Goal: Transaction & Acquisition: Purchase product/service

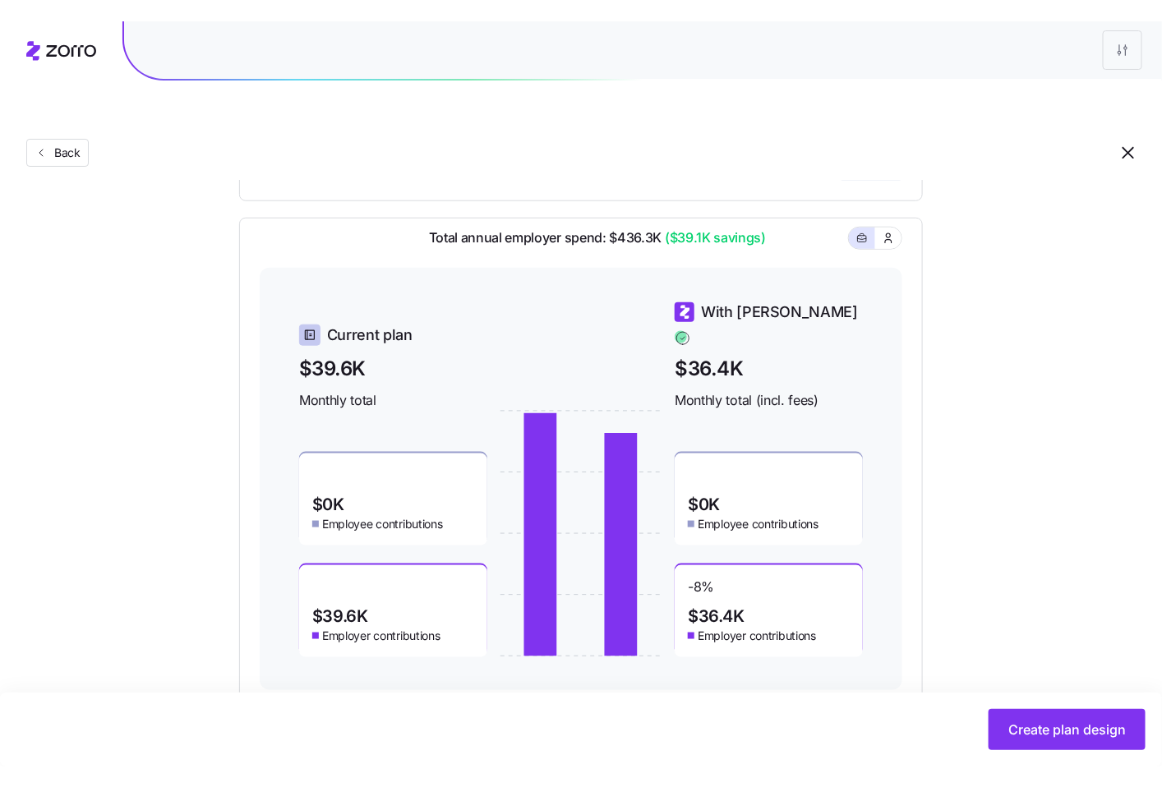
scroll to position [438, 0]
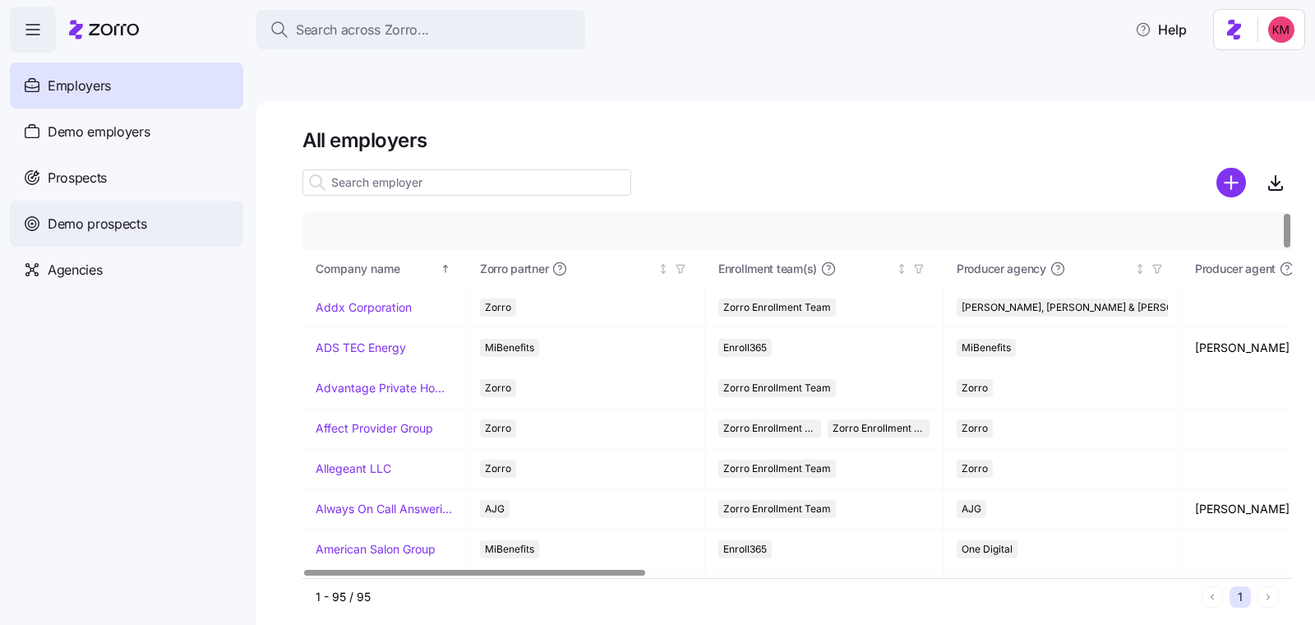
click at [112, 214] on span "Demo prospects" at bounding box center [97, 224] width 99 height 21
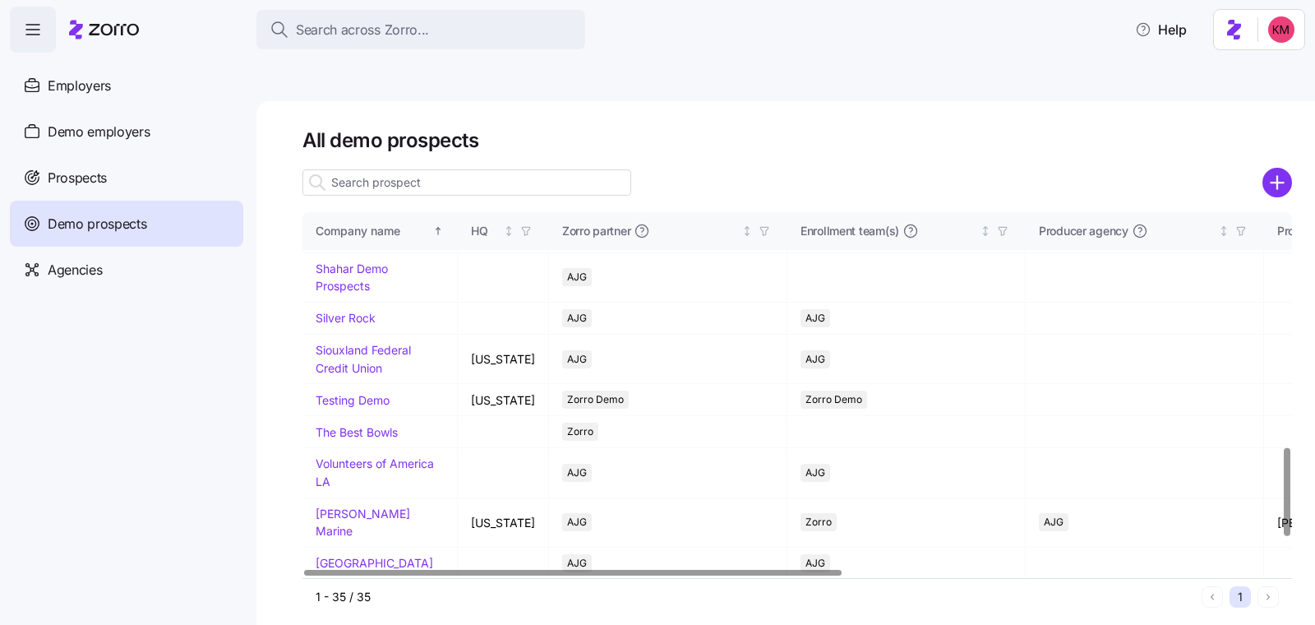
scroll to position [973, 0]
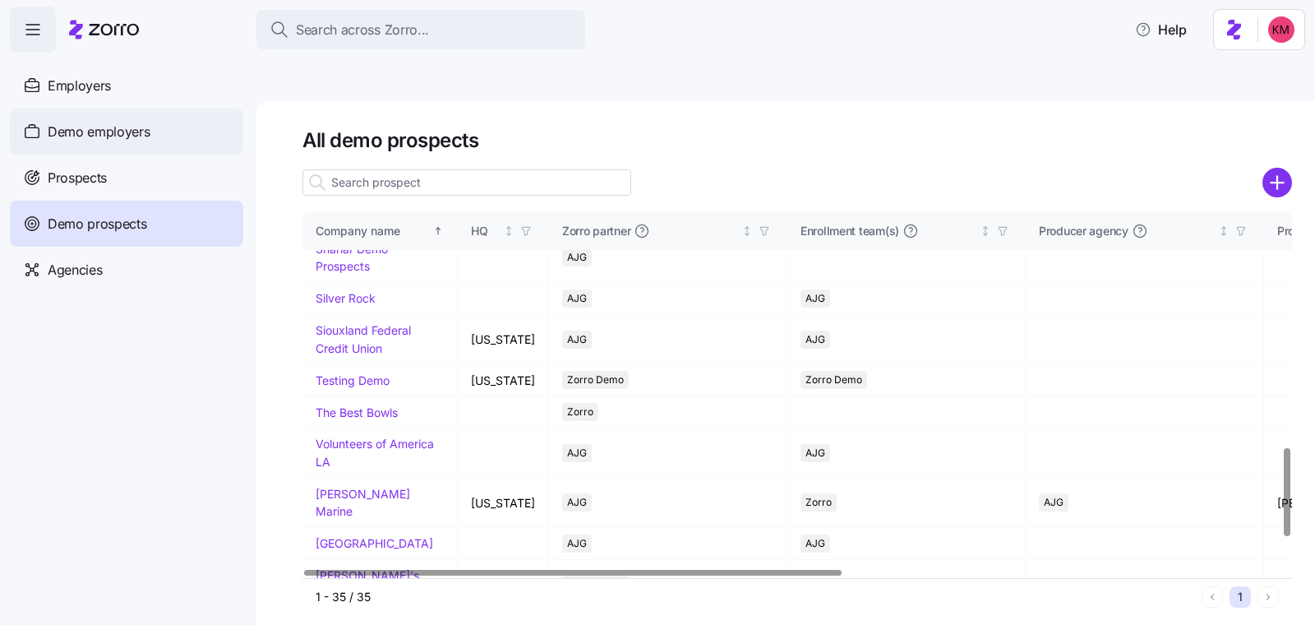
click at [98, 136] on span "Demo employers" at bounding box center [99, 132] width 103 height 21
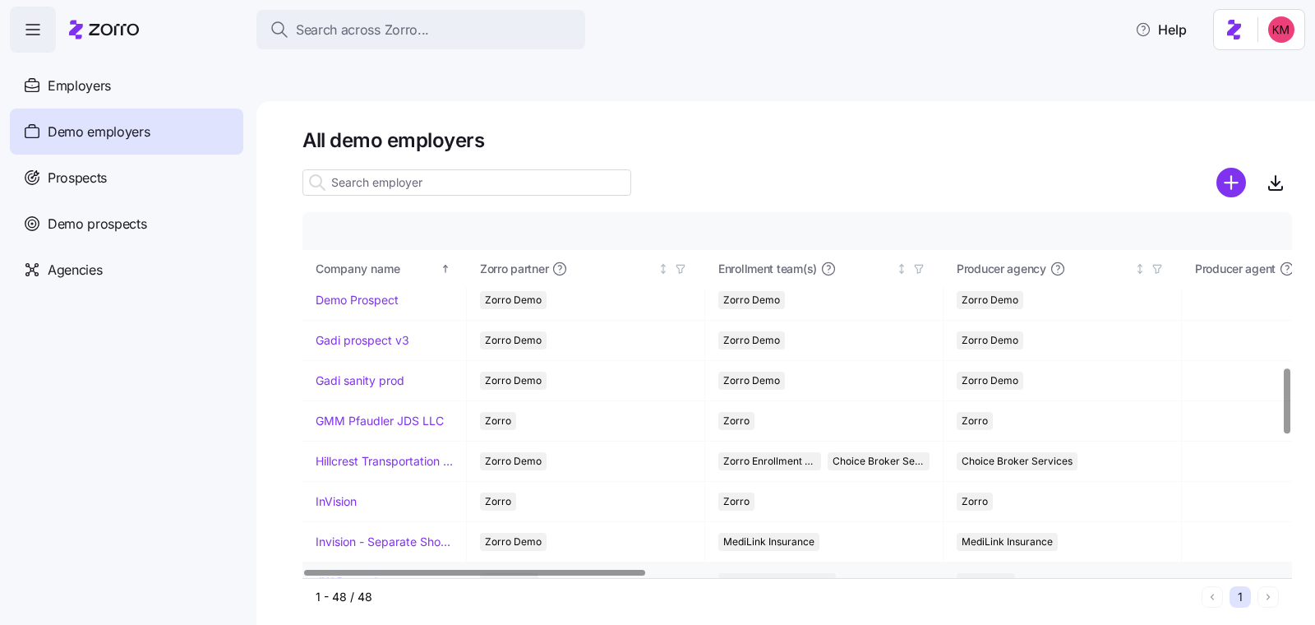
scroll to position [1054, 0]
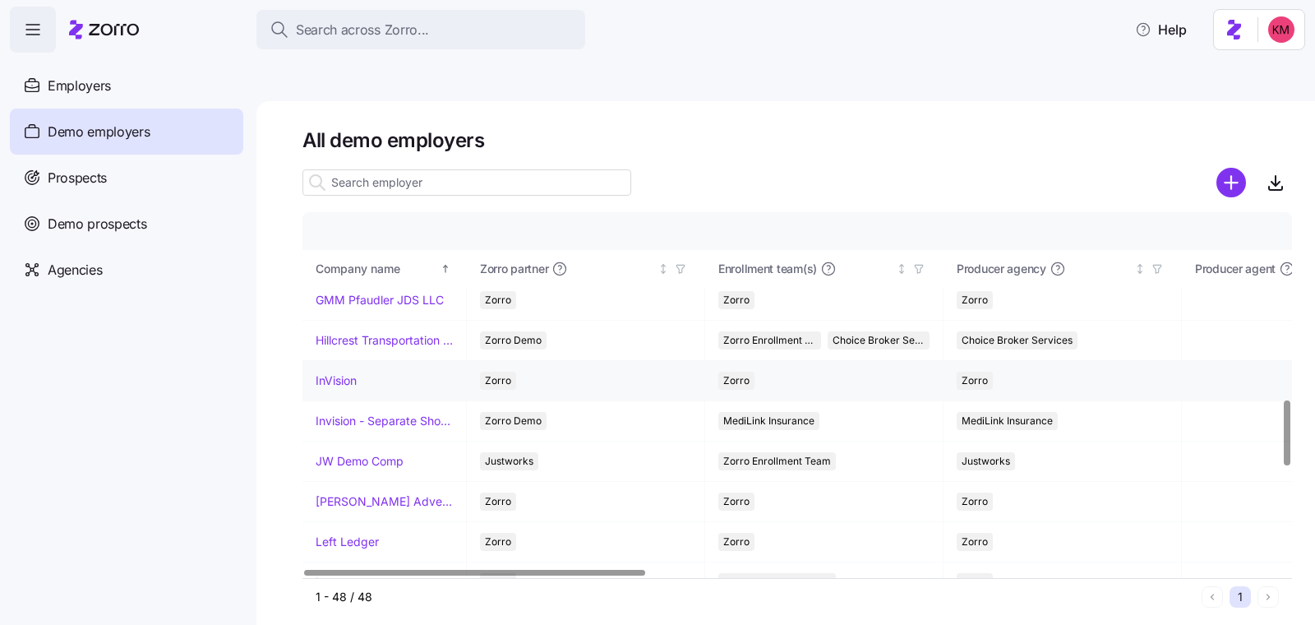
click at [339, 372] on link "InVision" at bounding box center [336, 380] width 41 height 16
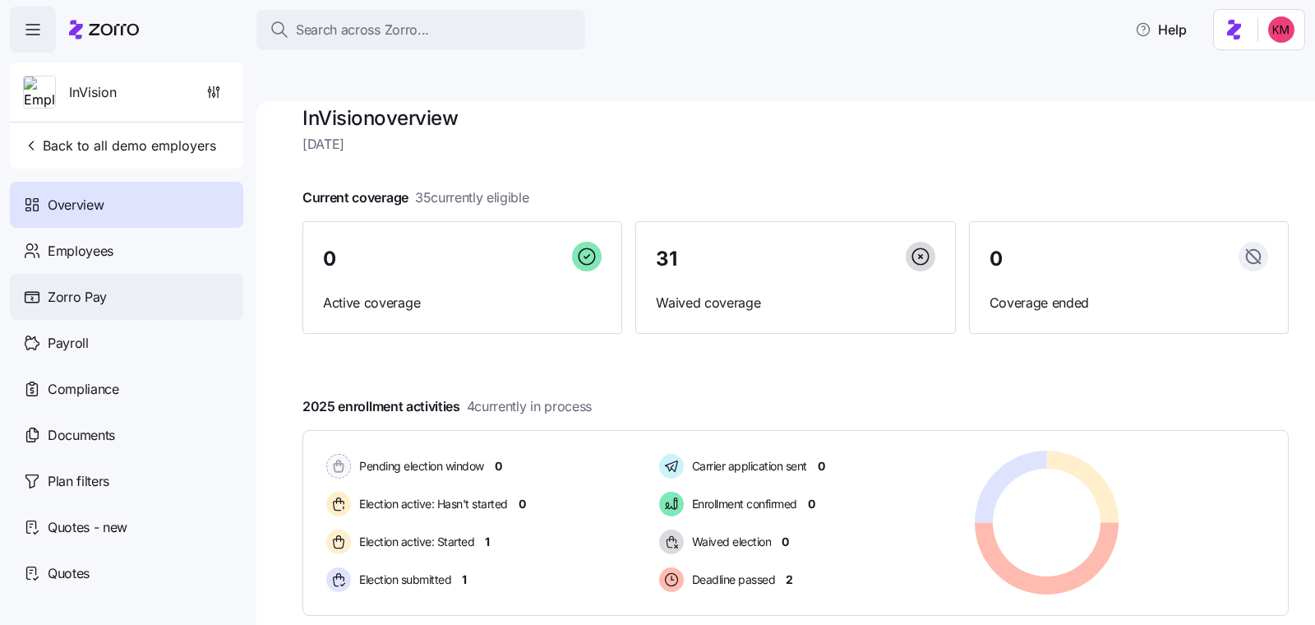
scroll to position [23, 0]
click at [115, 261] on div "Employees" at bounding box center [126, 251] width 233 height 46
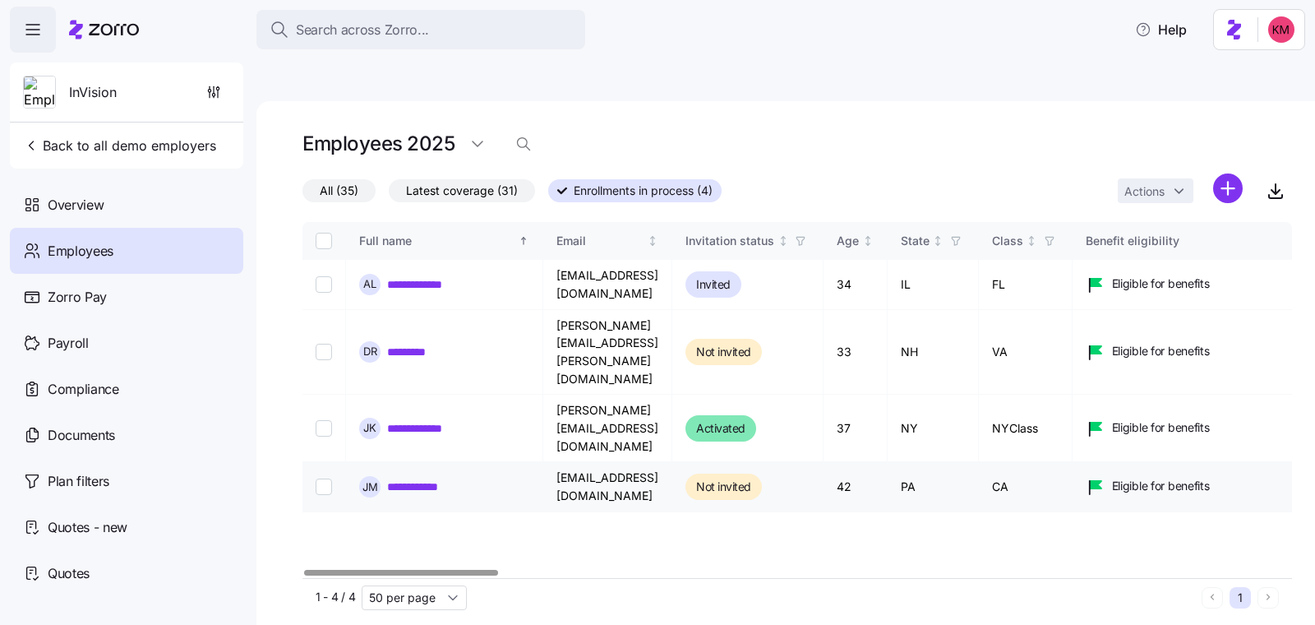
click at [417, 478] on link "**********" at bounding box center [426, 486] width 78 height 16
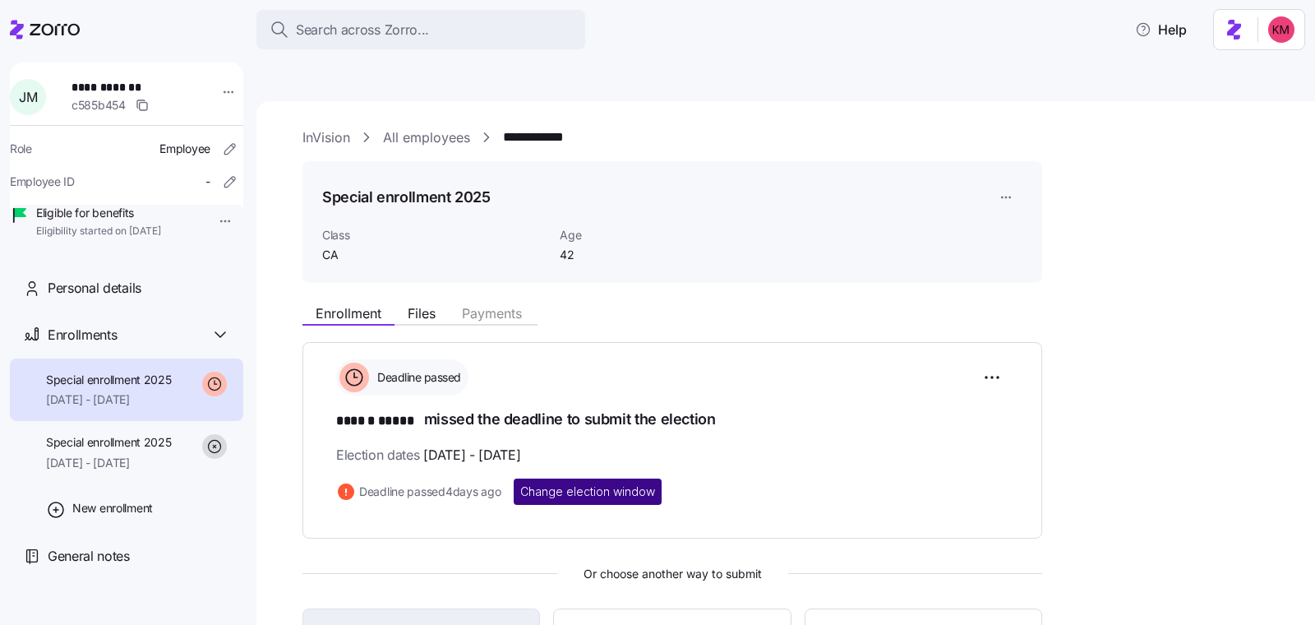
click at [582, 483] on span "Change election window" at bounding box center [587, 491] width 135 height 16
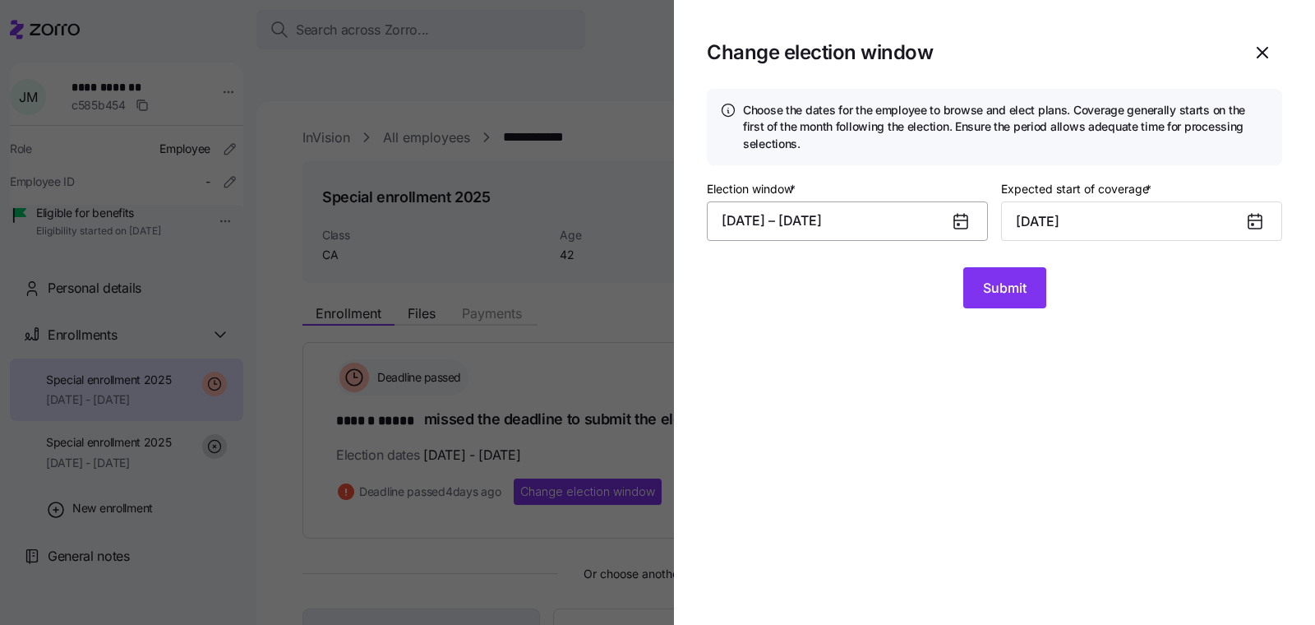
click at [894, 229] on button "09/11/2025 – 09/19/2025" at bounding box center [847, 220] width 281 height 39
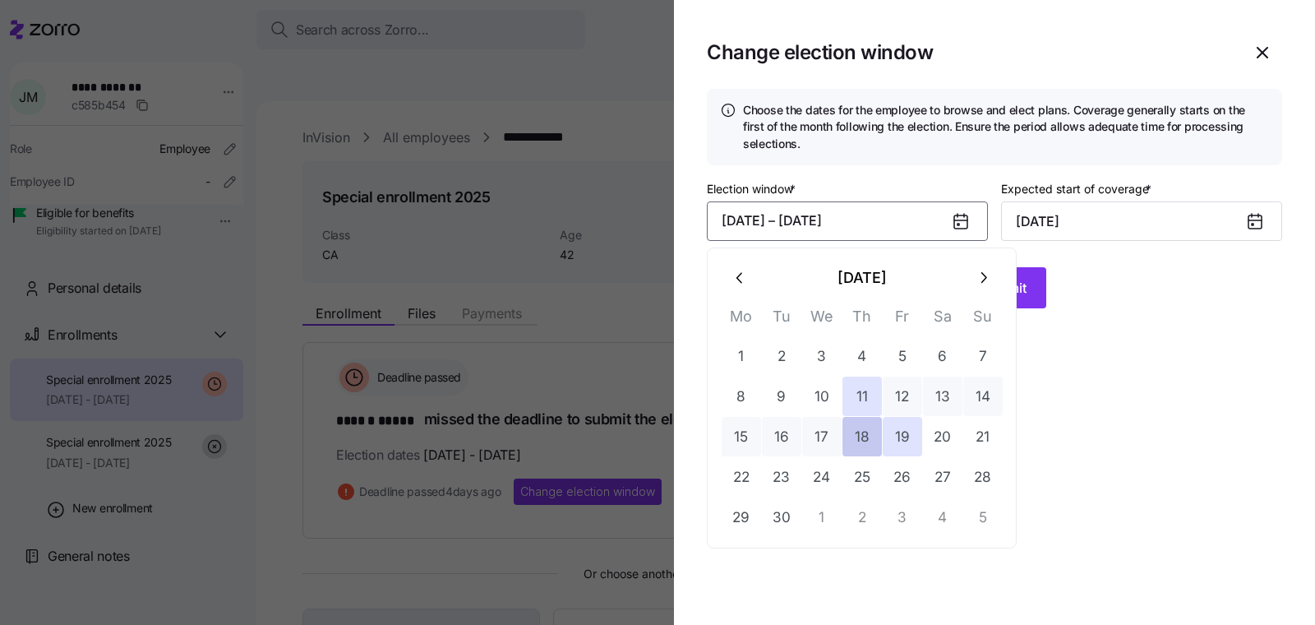
click at [851, 430] on button "18" at bounding box center [861, 436] width 39 height 39
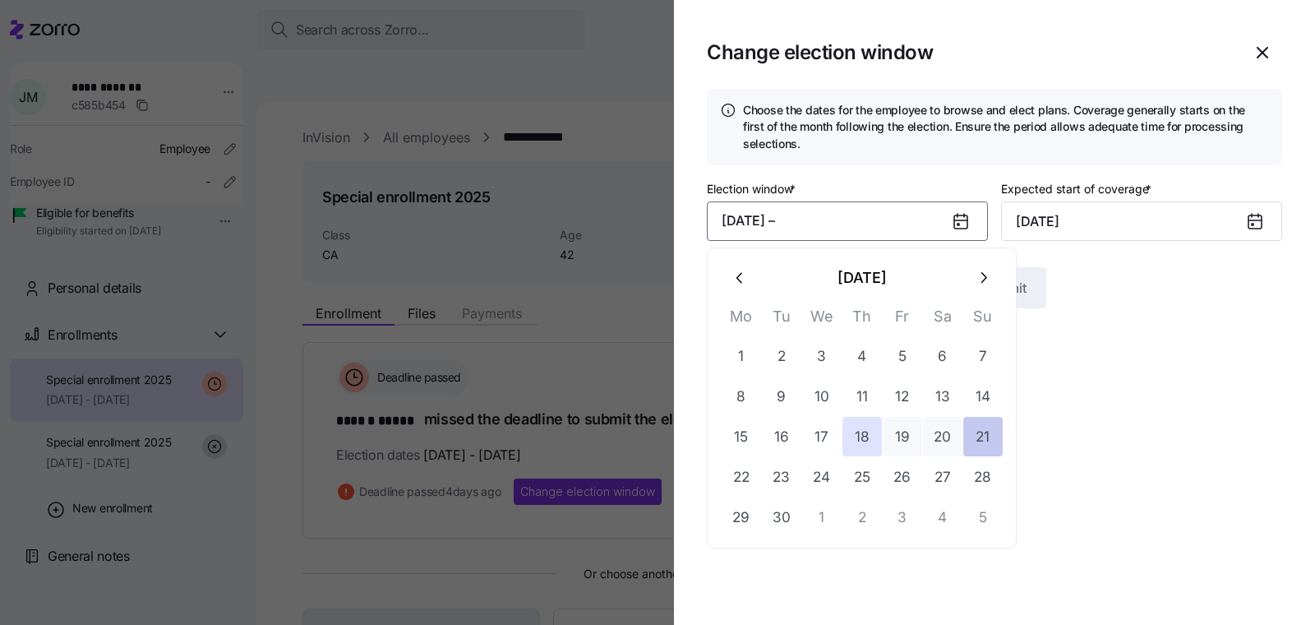
click at [967, 442] on button "21" at bounding box center [982, 436] width 39 height 39
type input "November 1, 2025"
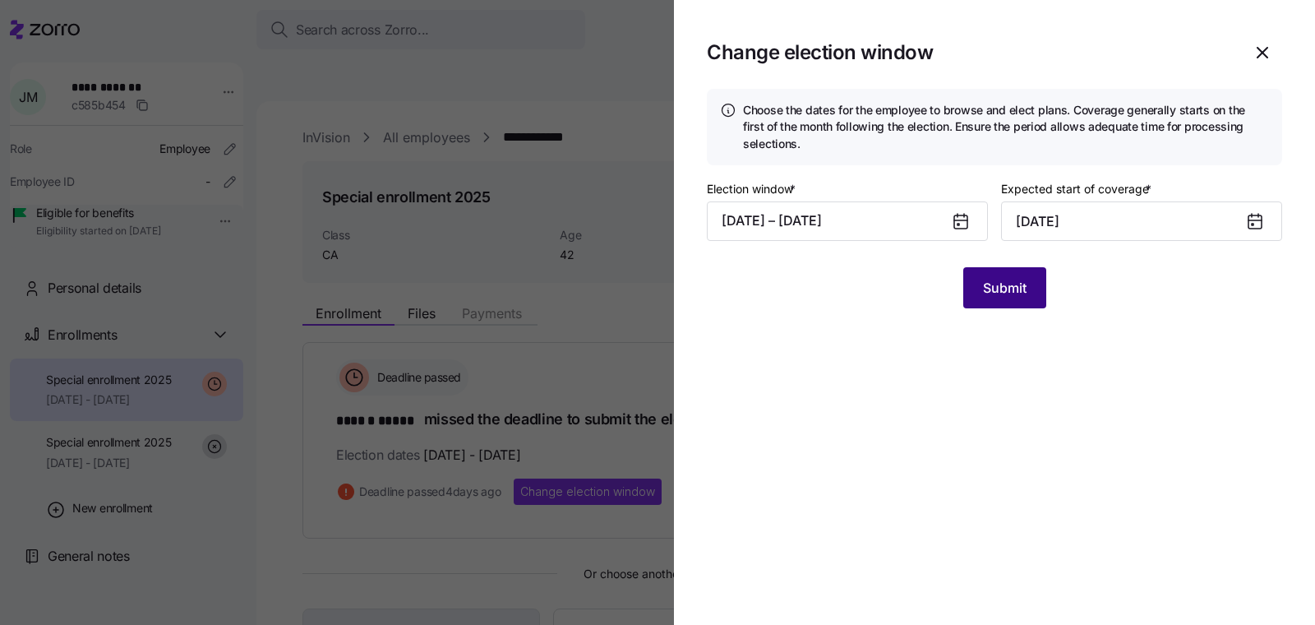
click at [1022, 288] on span "Submit" at bounding box center [1005, 288] width 44 height 20
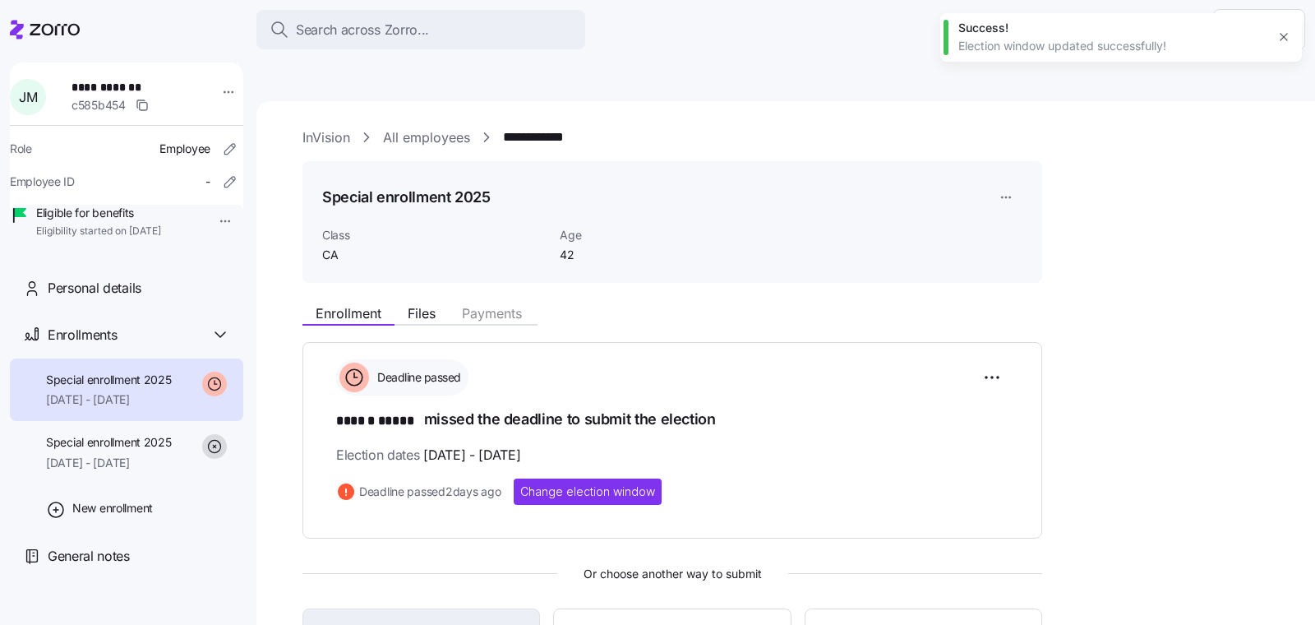
scroll to position [233, 0]
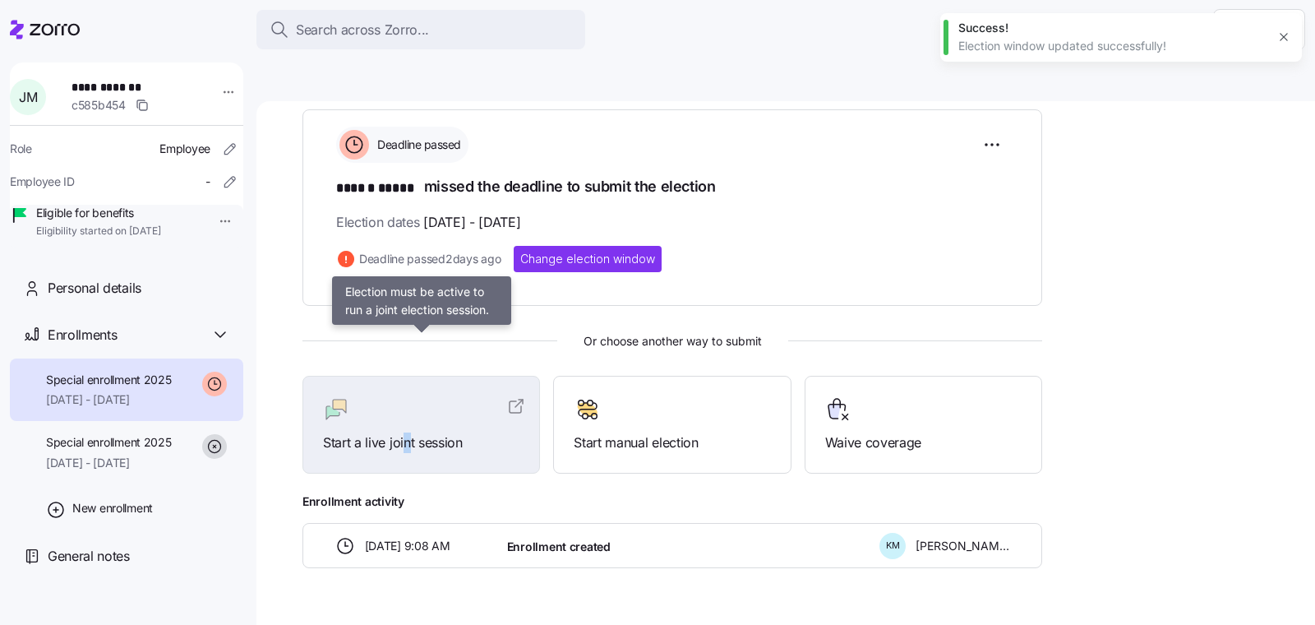
drag, startPoint x: 407, startPoint y: 402, endPoint x: 359, endPoint y: 404, distance: 47.7
click at [396, 432] on span "Start a live joint session" at bounding box center [421, 442] width 196 height 21
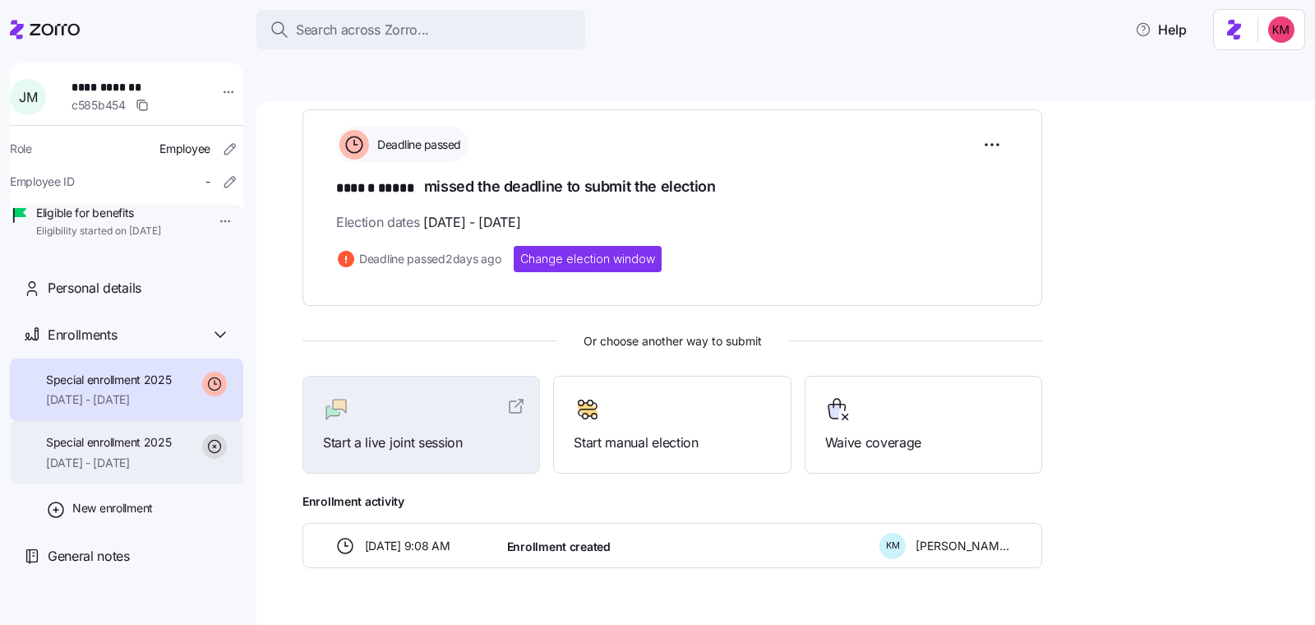
click at [132, 471] on span "08/01/2025 - 12/31/2025" at bounding box center [109, 462] width 126 height 16
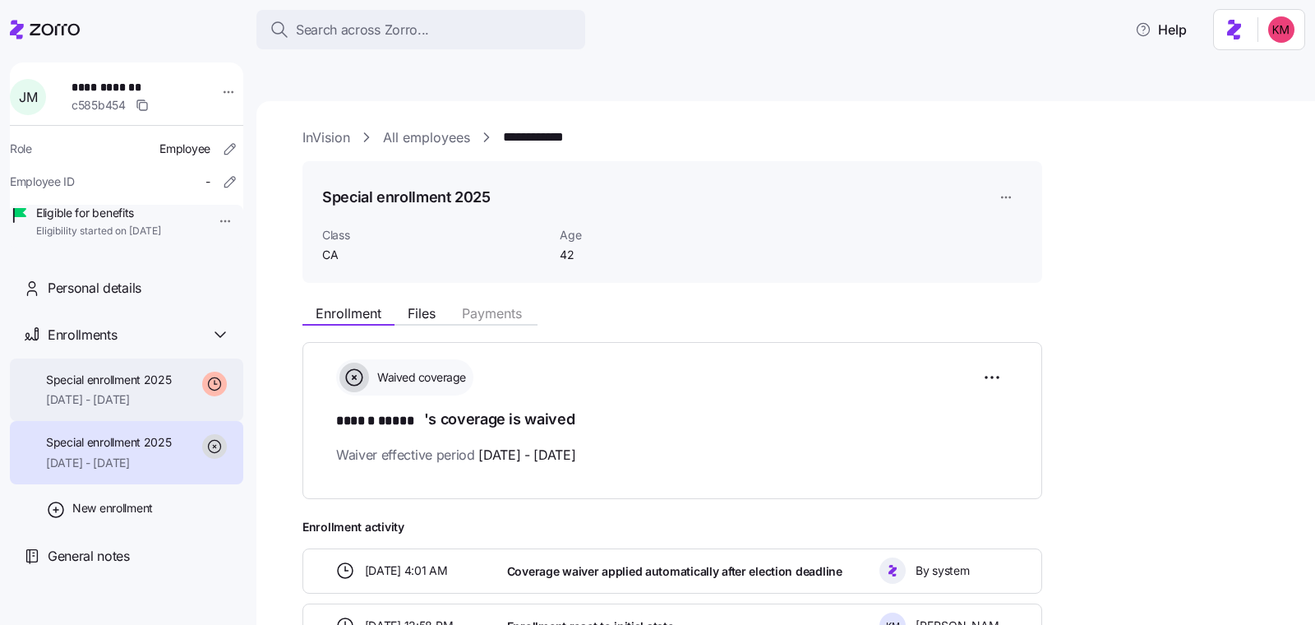
click at [136, 408] on span "11/01/2025 - 12/31/2025" at bounding box center [109, 399] width 126 height 16
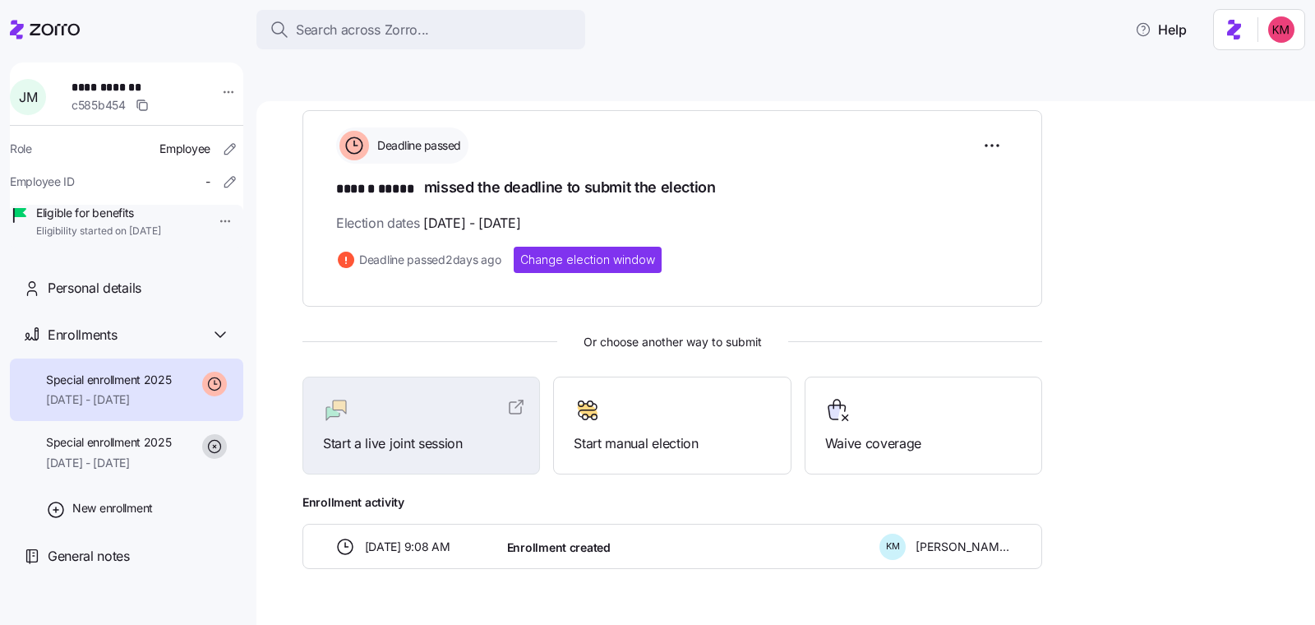
scroll to position [233, 0]
click at [630, 232] on div "Deadline passed ****** ***** missed the deadline to submit the election Electio…" at bounding box center [672, 207] width 740 height 196
click at [622, 251] on span "Change election window" at bounding box center [587, 259] width 135 height 16
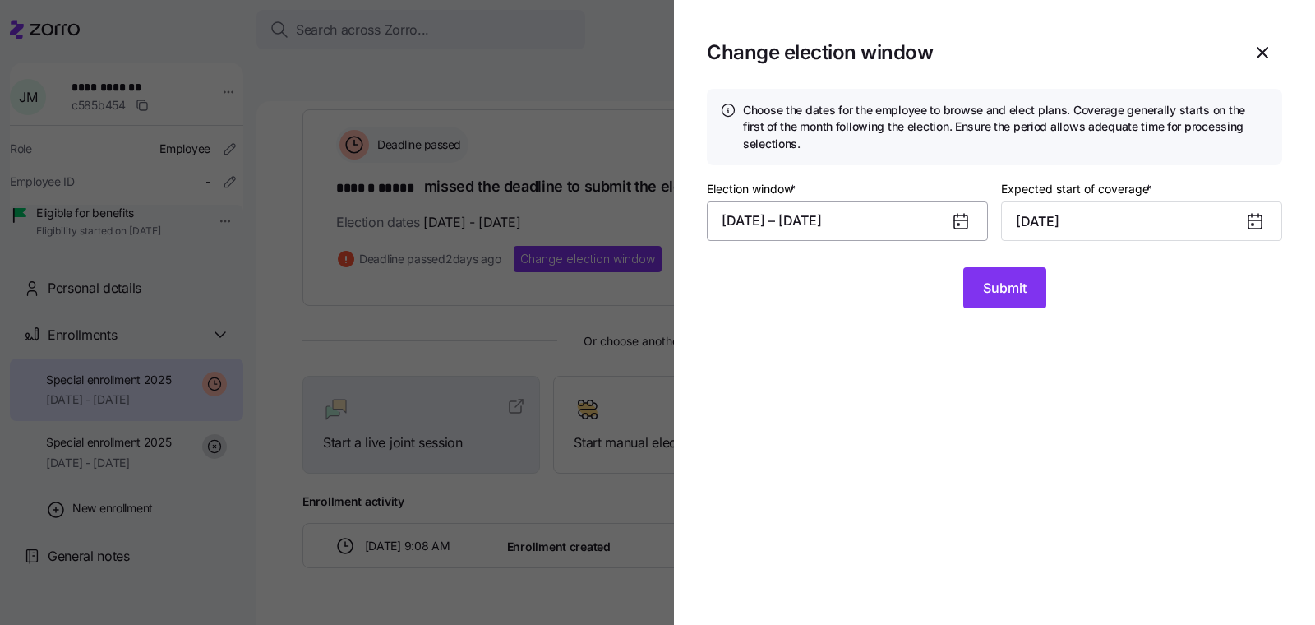
click at [902, 213] on button "09/18/2025 – 09/21/2025" at bounding box center [847, 220] width 281 height 39
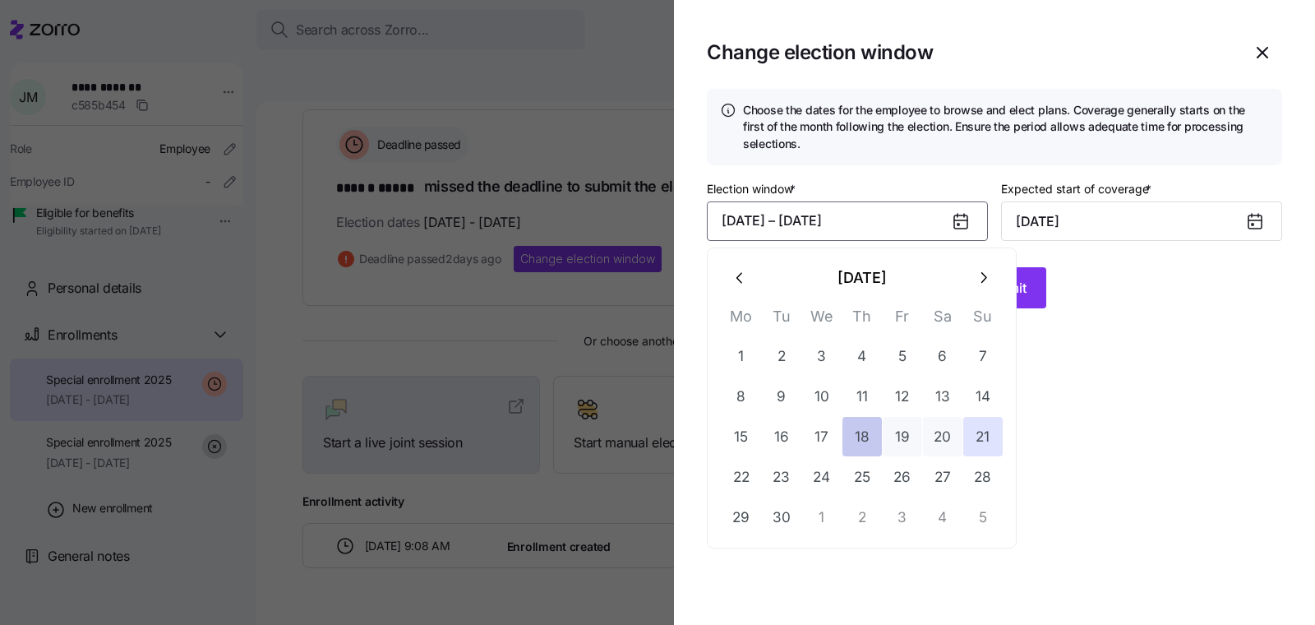
click at [860, 434] on button "18" at bounding box center [861, 436] width 39 height 39
click at [854, 487] on button "25" at bounding box center [861, 476] width 39 height 39
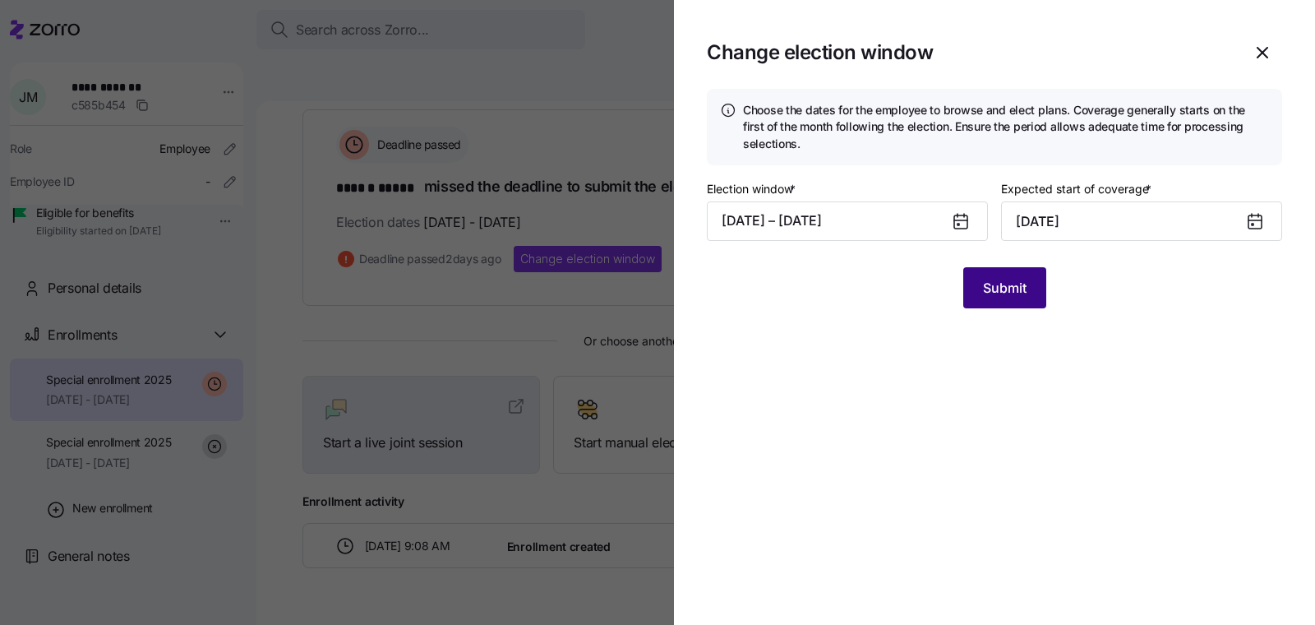
click at [991, 283] on span "Submit" at bounding box center [1005, 288] width 44 height 20
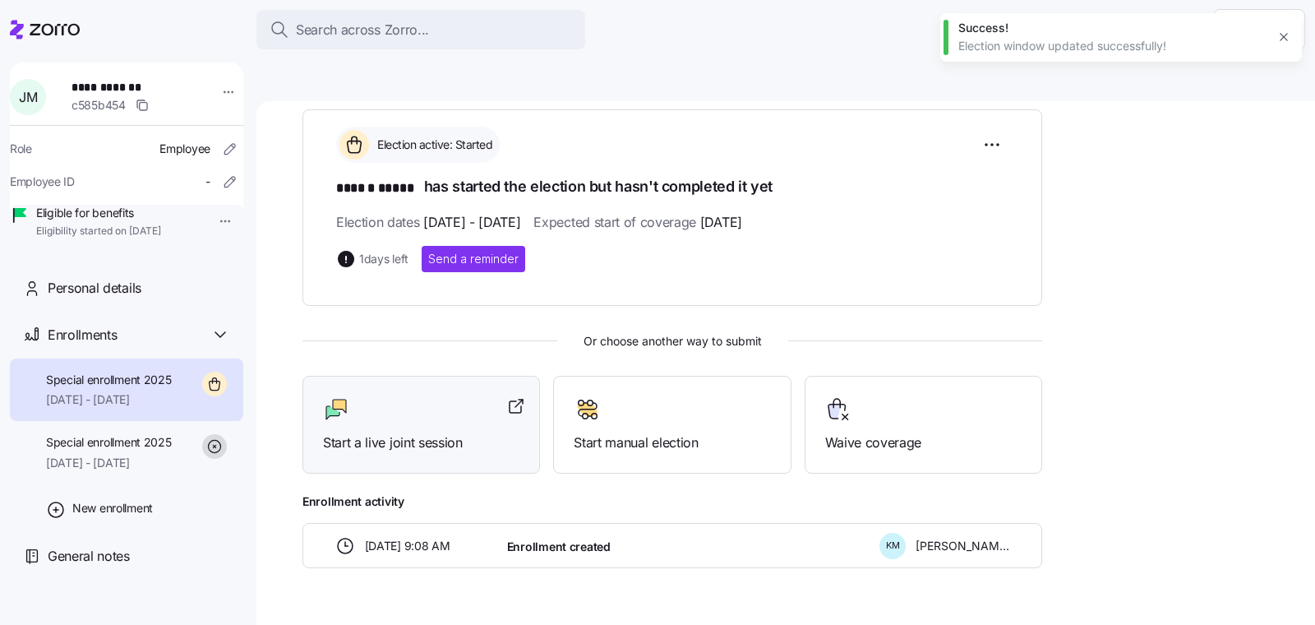
click at [395, 432] on span "Start a live joint session" at bounding box center [421, 442] width 196 height 21
click at [44, 42] on div at bounding box center [45, 30] width 70 height 46
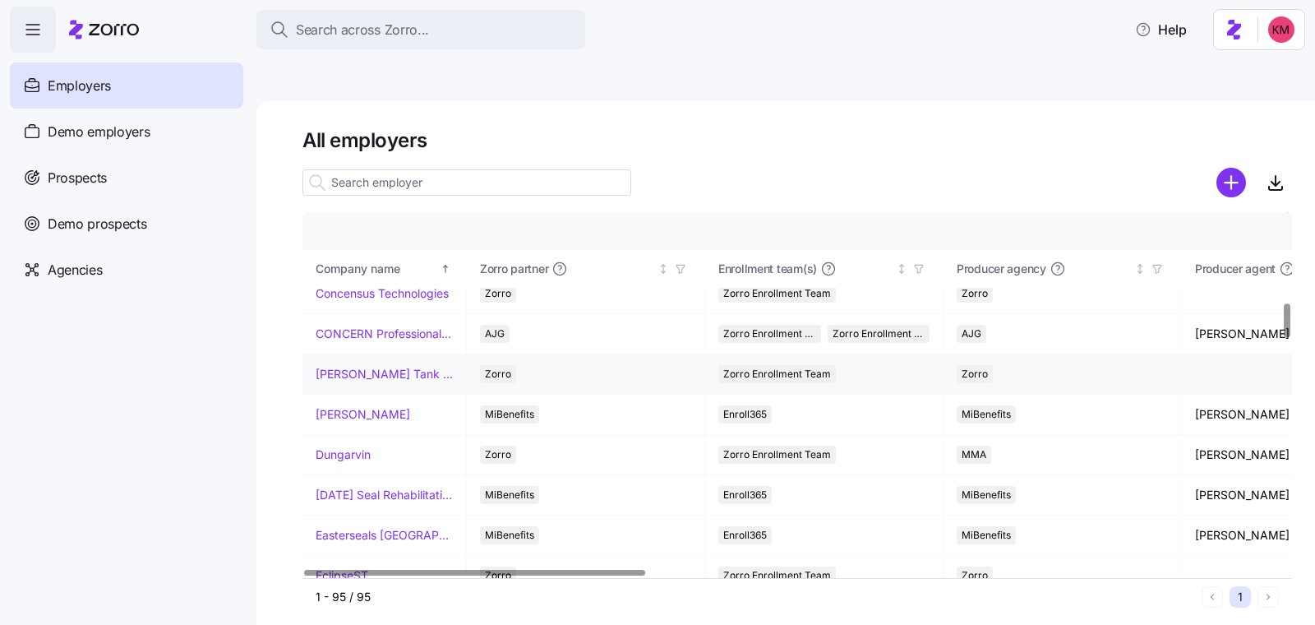
scroll to position [968, 0]
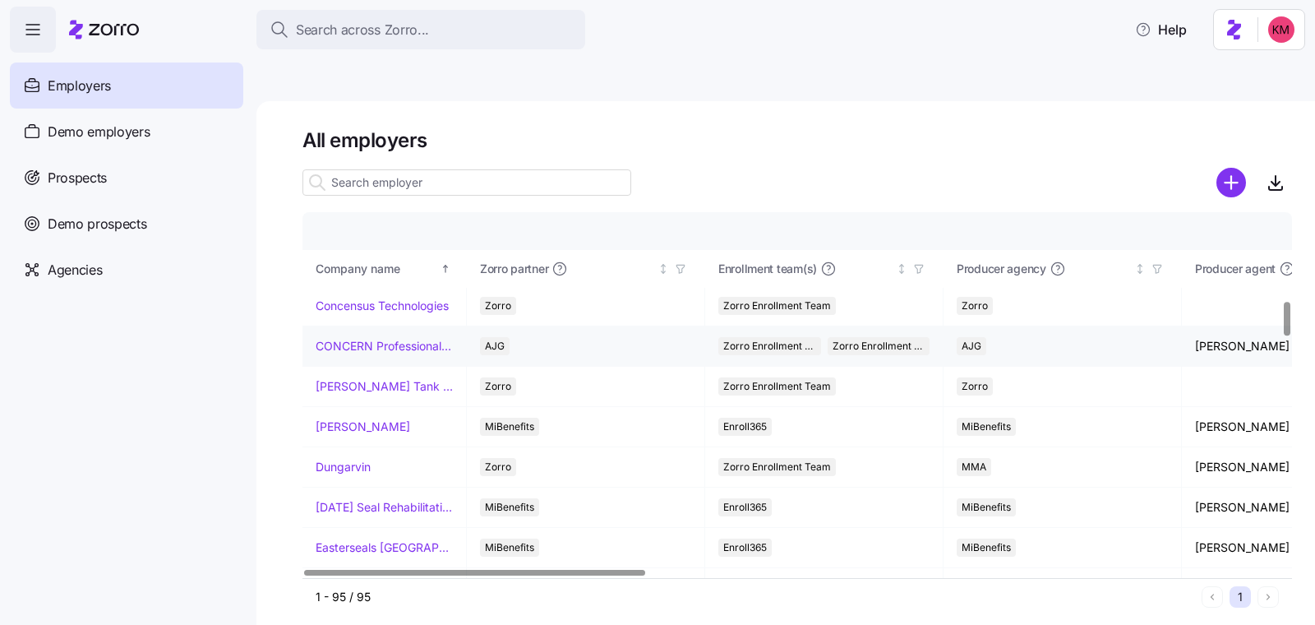
click at [348, 326] on td "CONCERN Professional Services" at bounding box center [384, 346] width 164 height 40
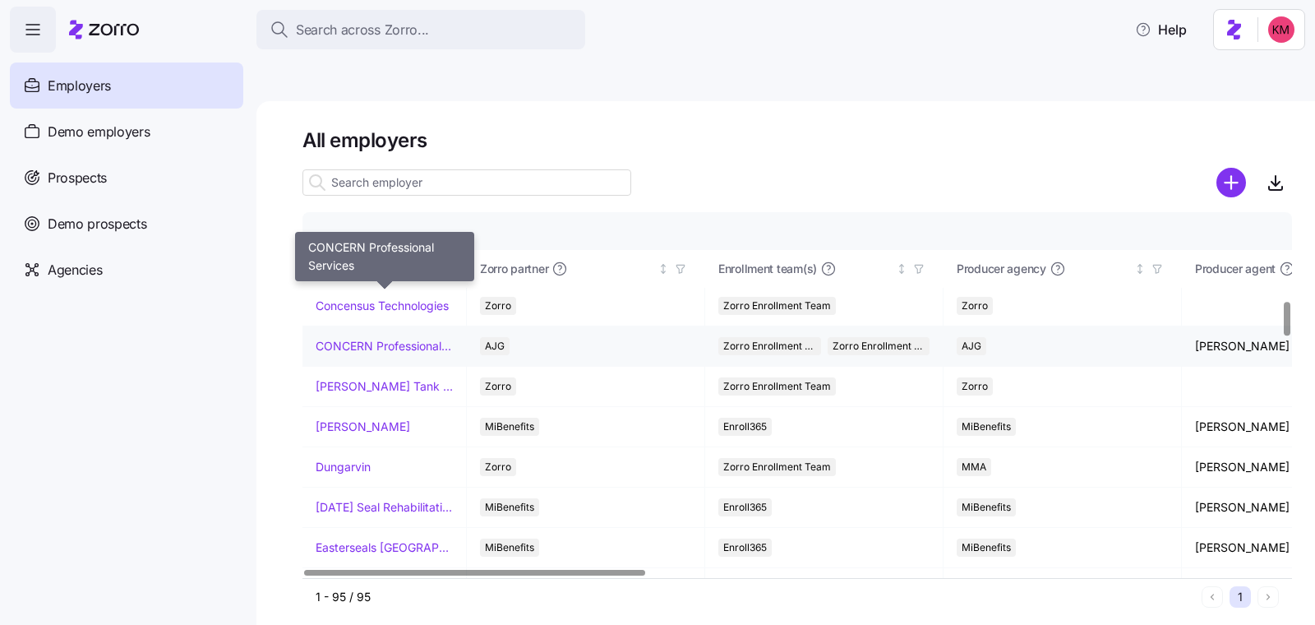
click at [349, 338] on link "CONCERN Professional Services" at bounding box center [384, 346] width 137 height 16
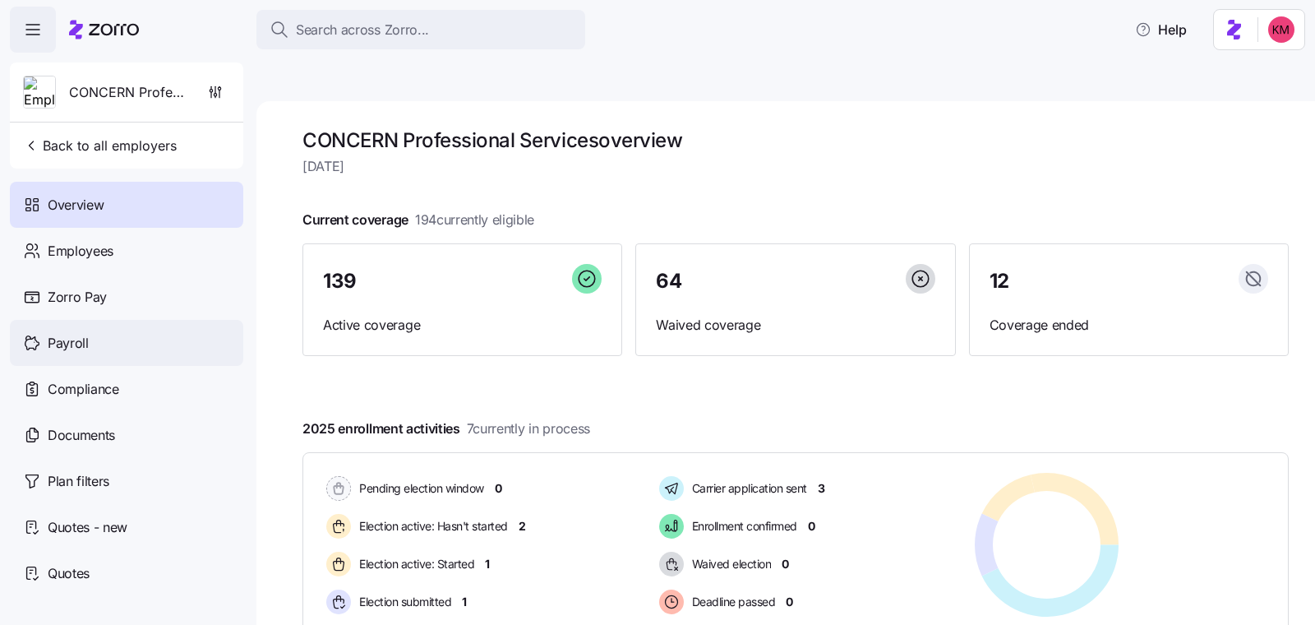
click at [88, 334] on div "Payroll" at bounding box center [126, 343] width 233 height 46
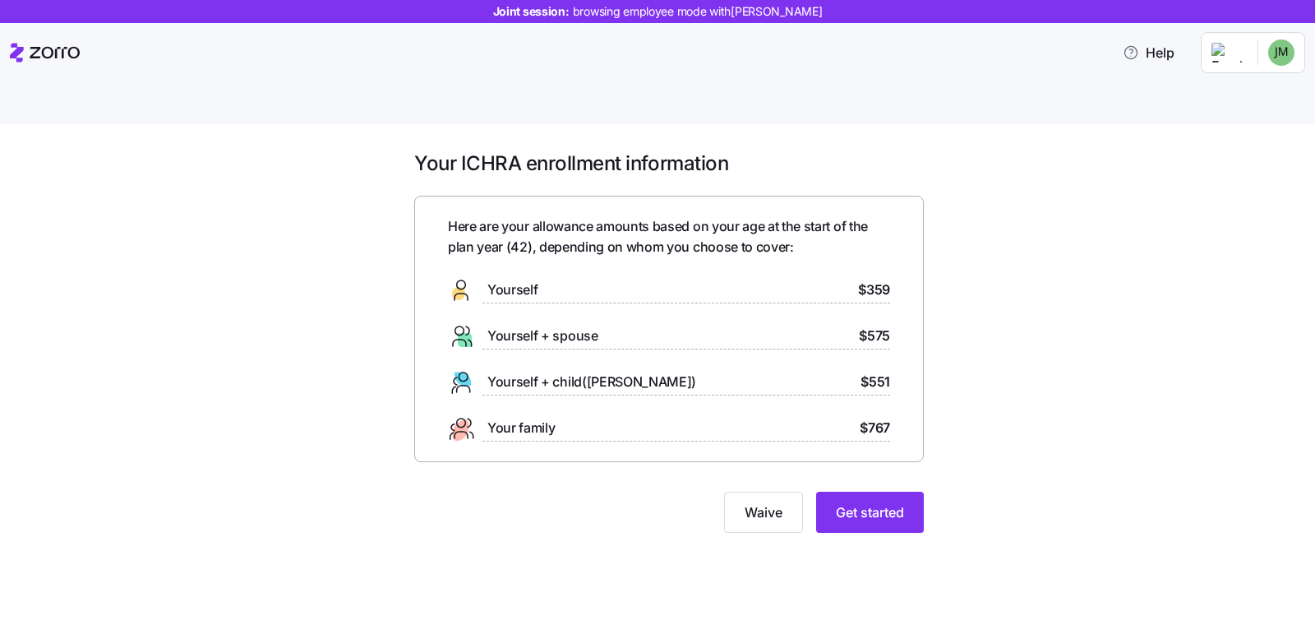
click at [1112, 488] on div "Your ICHRA enrollment information Here are your allowance amounts based on your…" at bounding box center [669, 351] width 1246 height 402
click at [904, 496] on div "Your ICHRA enrollment information Here are your allowance amounts based on your…" at bounding box center [669, 351] width 536 height 402
click at [902, 502] on span "Get started" at bounding box center [870, 512] width 68 height 20
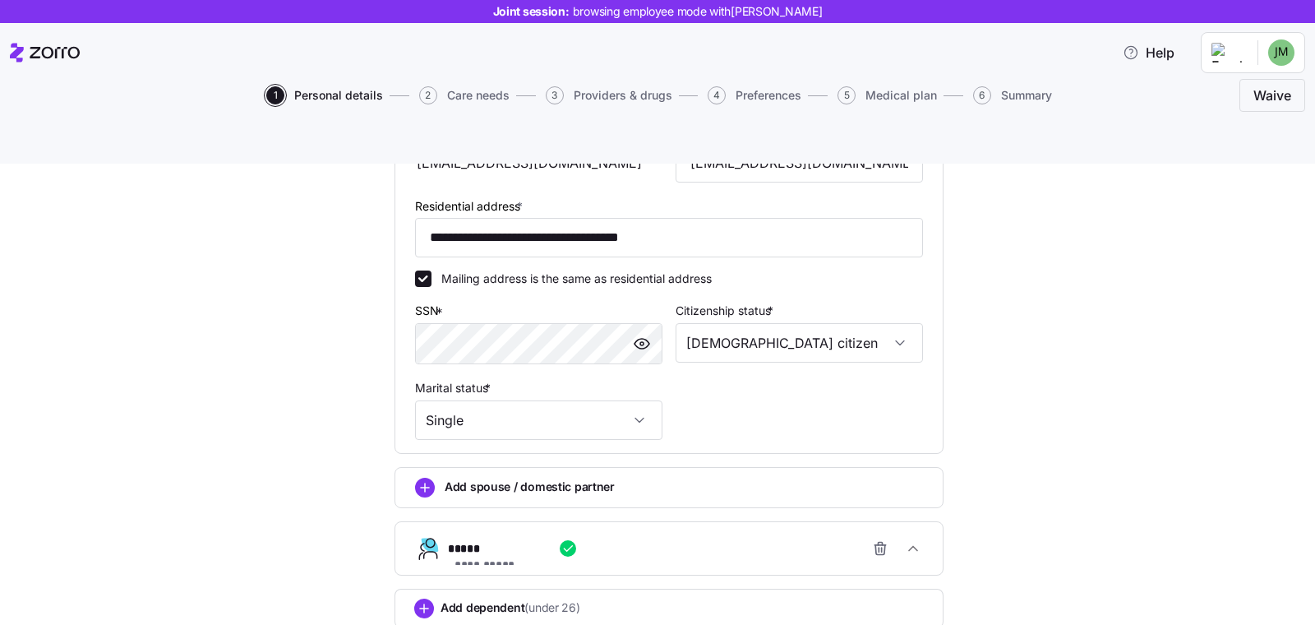
scroll to position [523, 0]
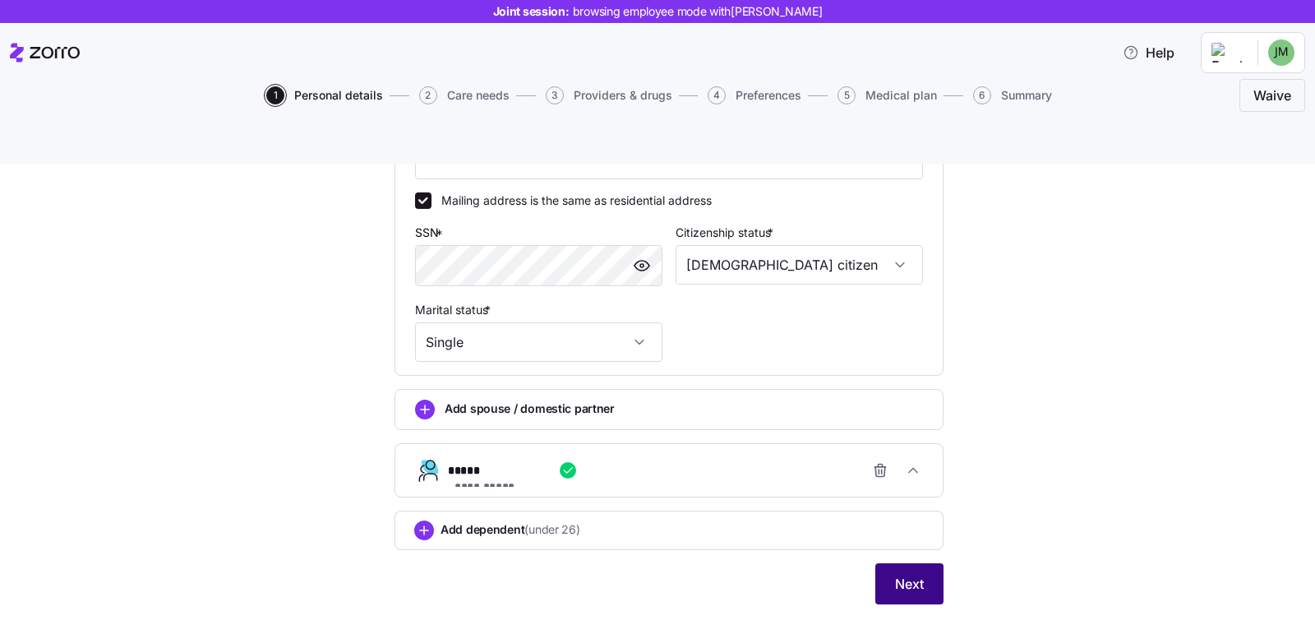
click at [879, 563] on button "Next" at bounding box center [909, 583] width 68 height 41
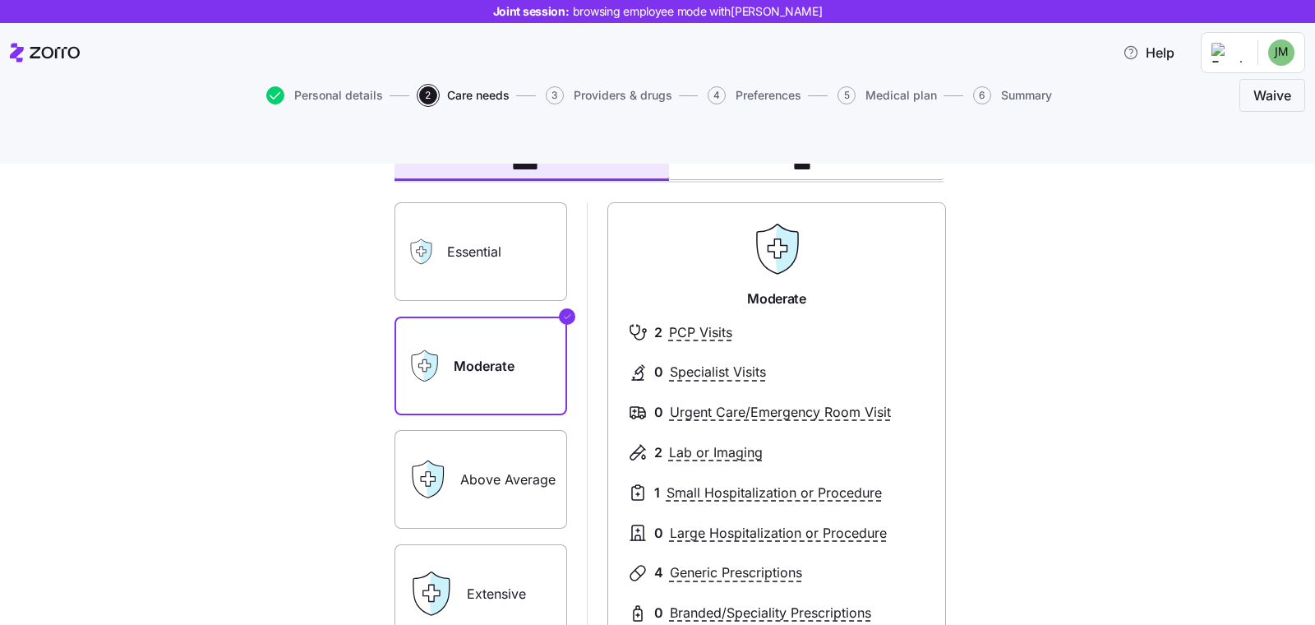
click at [460, 242] on label "Essential" at bounding box center [480, 251] width 173 height 99
click at [0, 0] on input "Essential" at bounding box center [0, 0] width 0 height 0
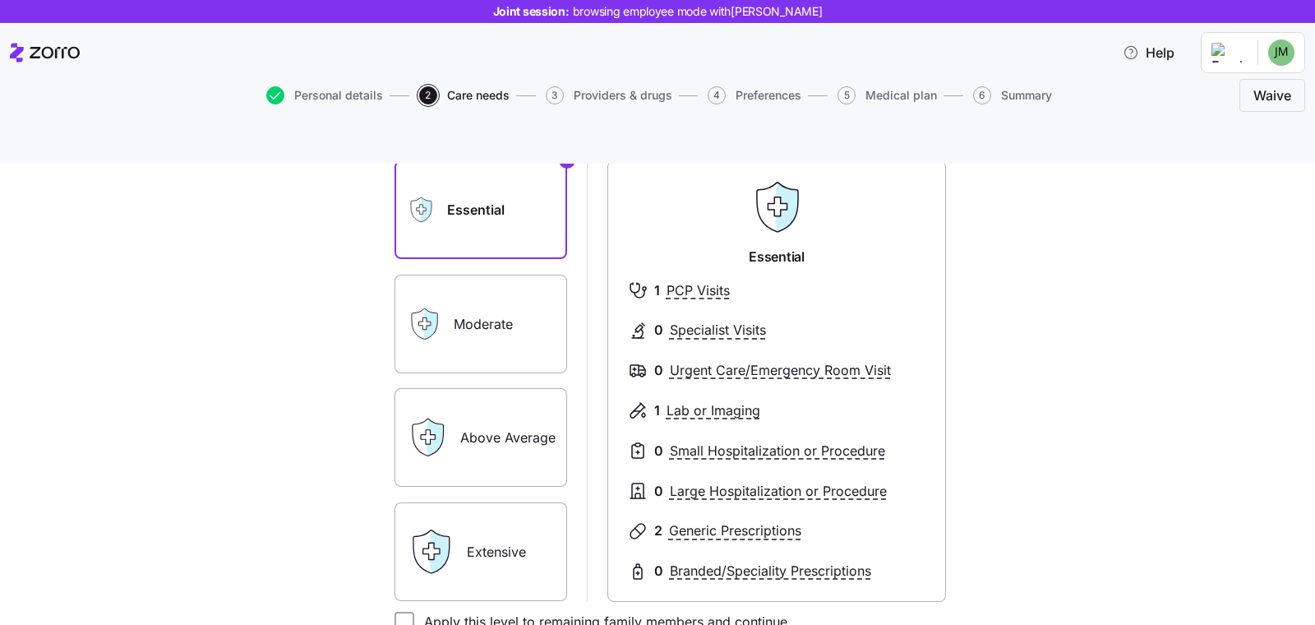
scroll to position [164, 0]
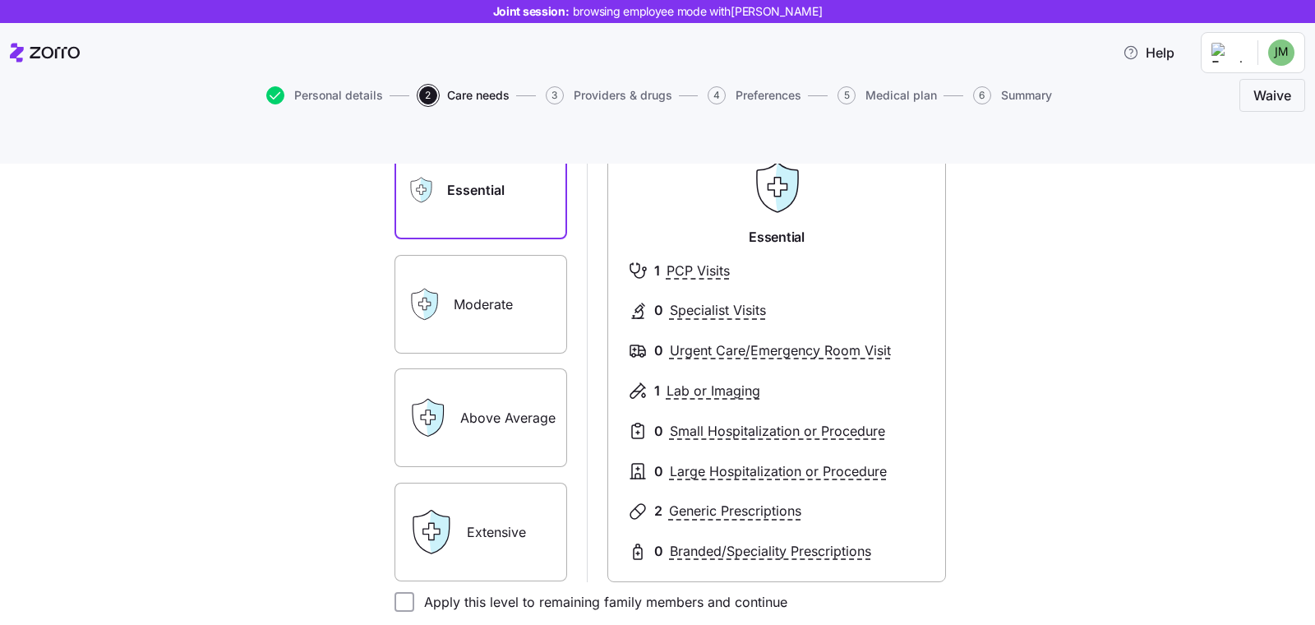
click at [431, 201] on div "Essential Moderate Above Average Extensive" at bounding box center [480, 361] width 173 height 440
click at [450, 275] on label "Moderate" at bounding box center [480, 304] width 173 height 99
click at [0, 0] on input "Moderate" at bounding box center [0, 0] width 0 height 0
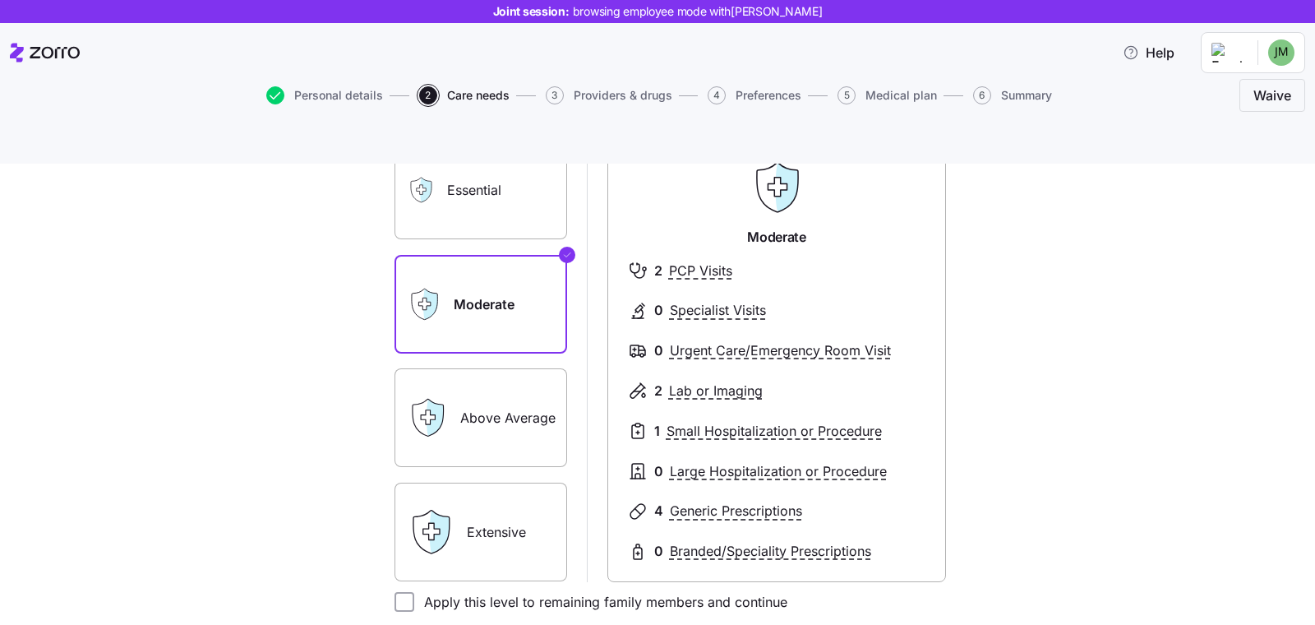
click at [481, 406] on label "Above Average" at bounding box center [480, 417] width 173 height 99
click at [0, 0] on input "Above Average" at bounding box center [0, 0] width 0 height 0
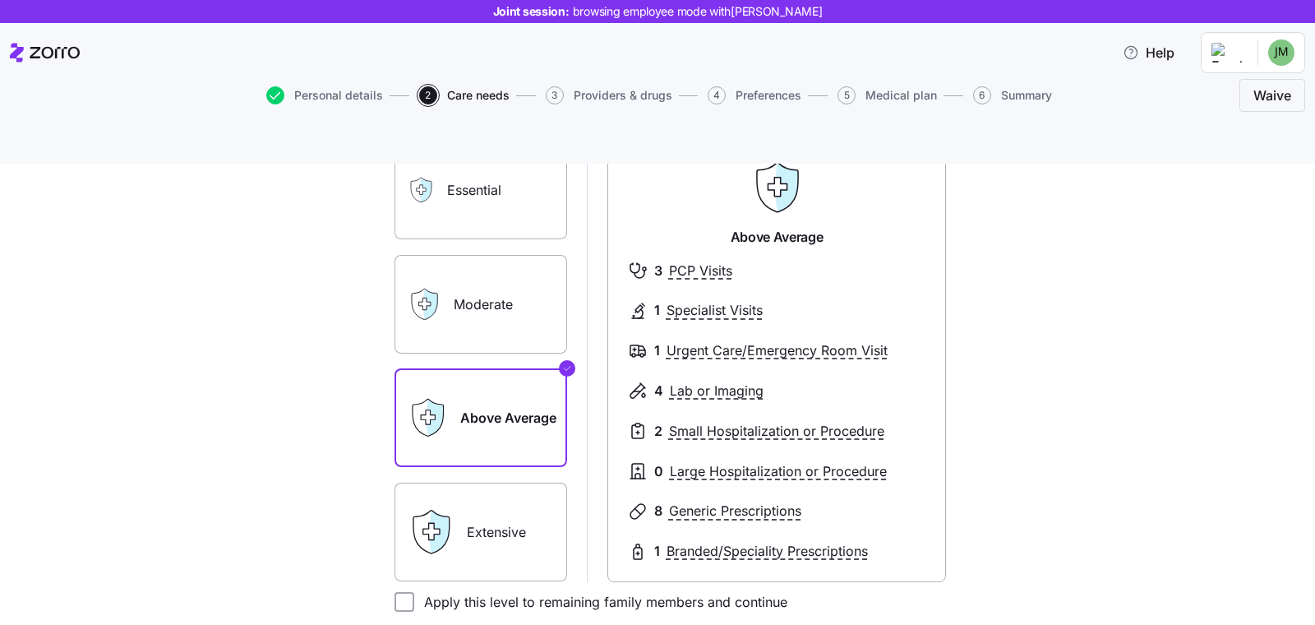
click at [478, 490] on label "Extensive" at bounding box center [480, 531] width 173 height 99
click at [0, 0] on input "Extensive" at bounding box center [0, 0] width 0 height 0
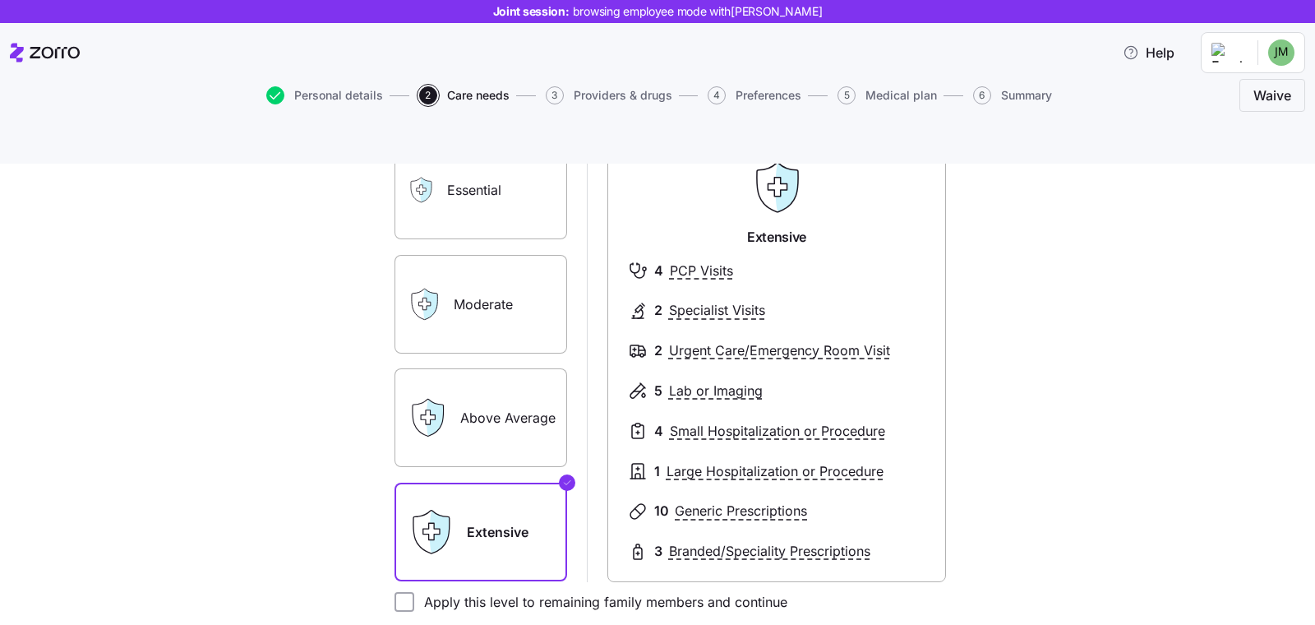
click at [459, 277] on label "Moderate" at bounding box center [480, 304] width 173 height 99
click at [0, 0] on input "Moderate" at bounding box center [0, 0] width 0 height 0
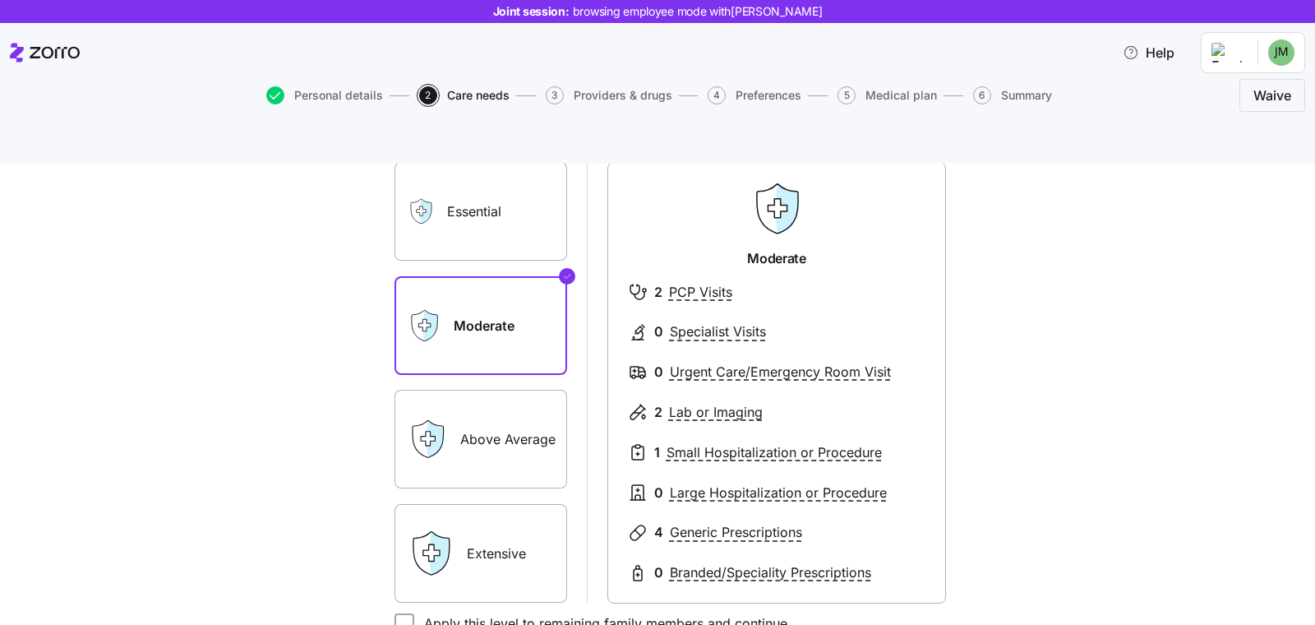
scroll to position [315, 0]
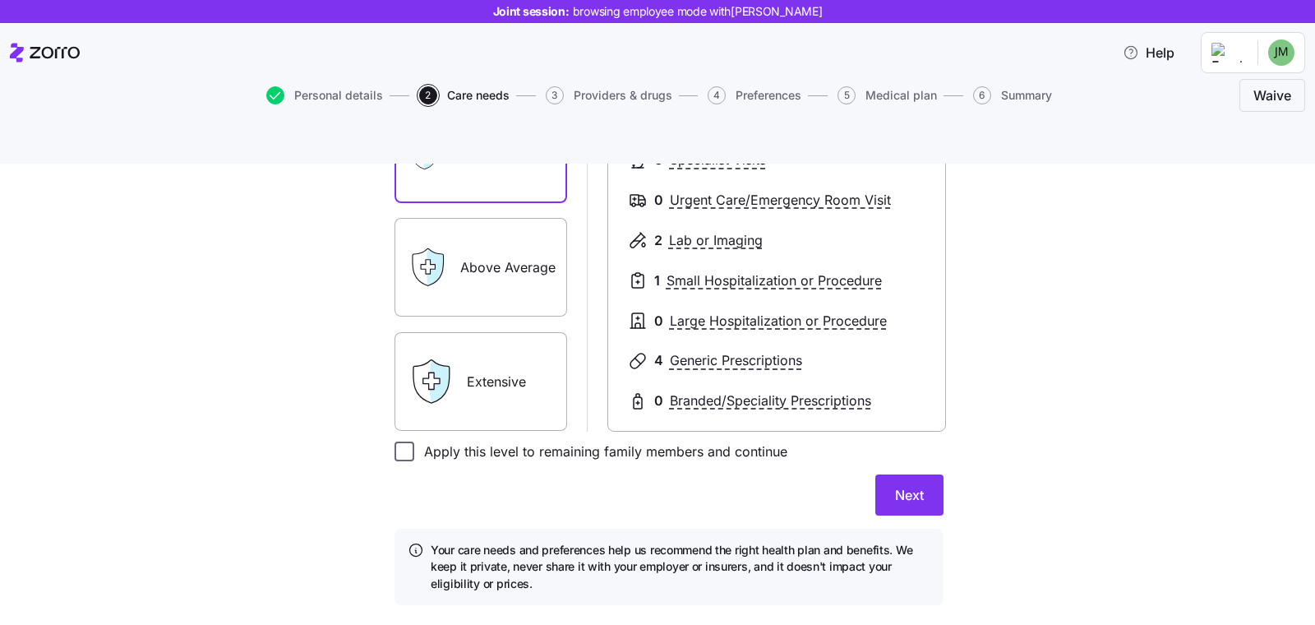
click at [398, 441] on input "Apply this level to remaining family members and continue" at bounding box center [404, 451] width 20 height 20
checkbox input "true"
click at [875, 474] on button "Next" at bounding box center [909, 494] width 68 height 41
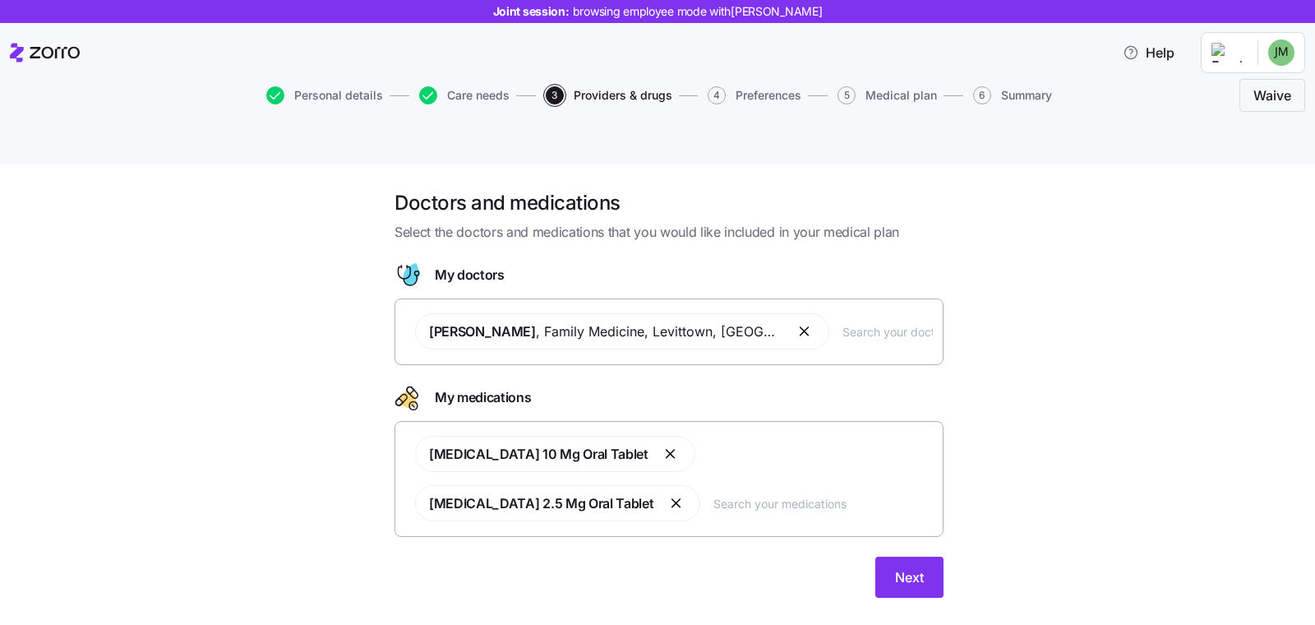
click at [440, 477] on div "Atorvastatin 10 Mg Oral Tablet Lisinopril 2.5 Mg Oral Tablet" at bounding box center [668, 479] width 549 height 116
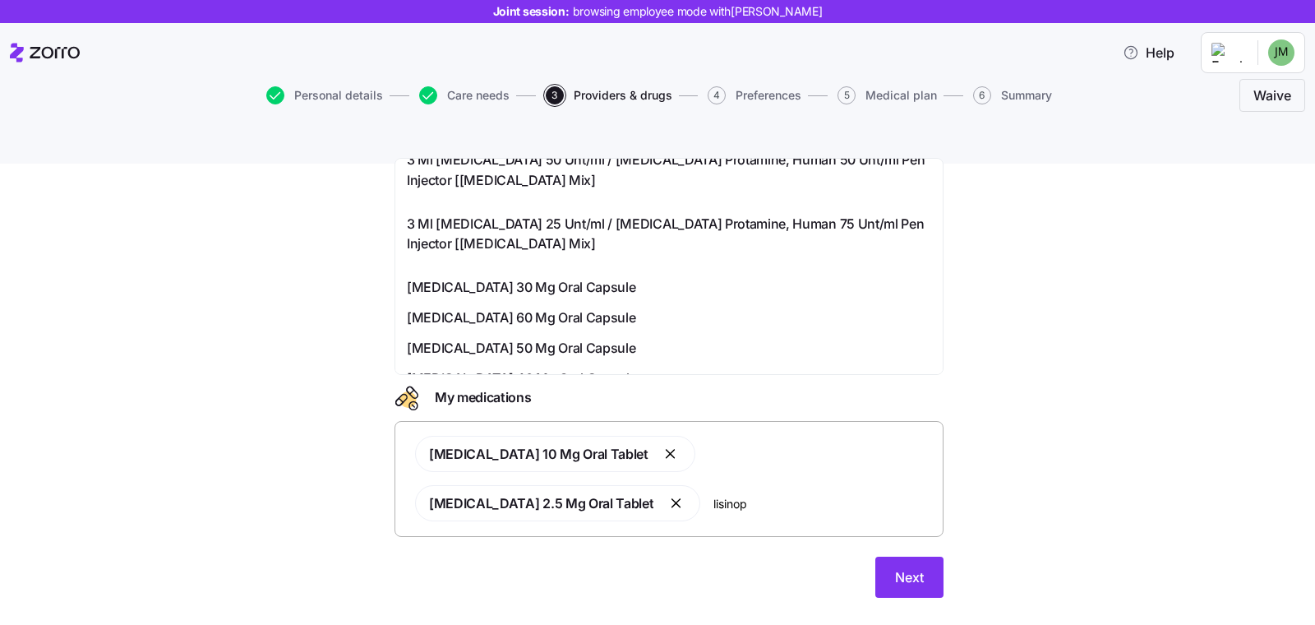
scroll to position [646, 0]
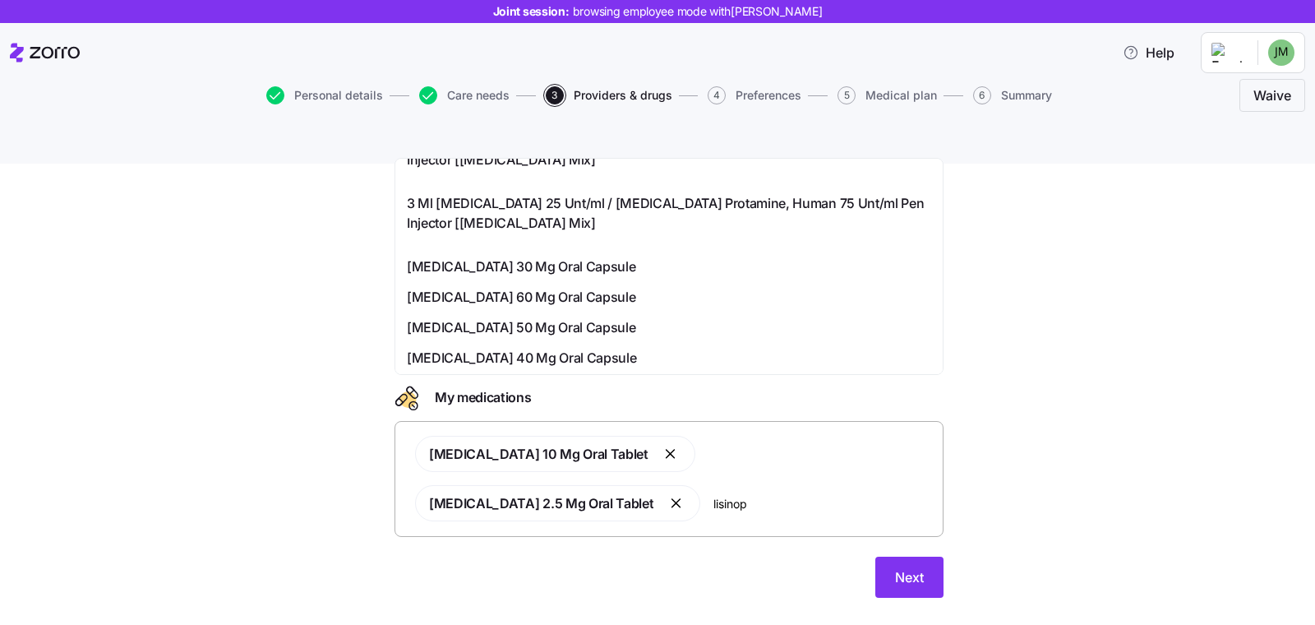
type input "lisinop"
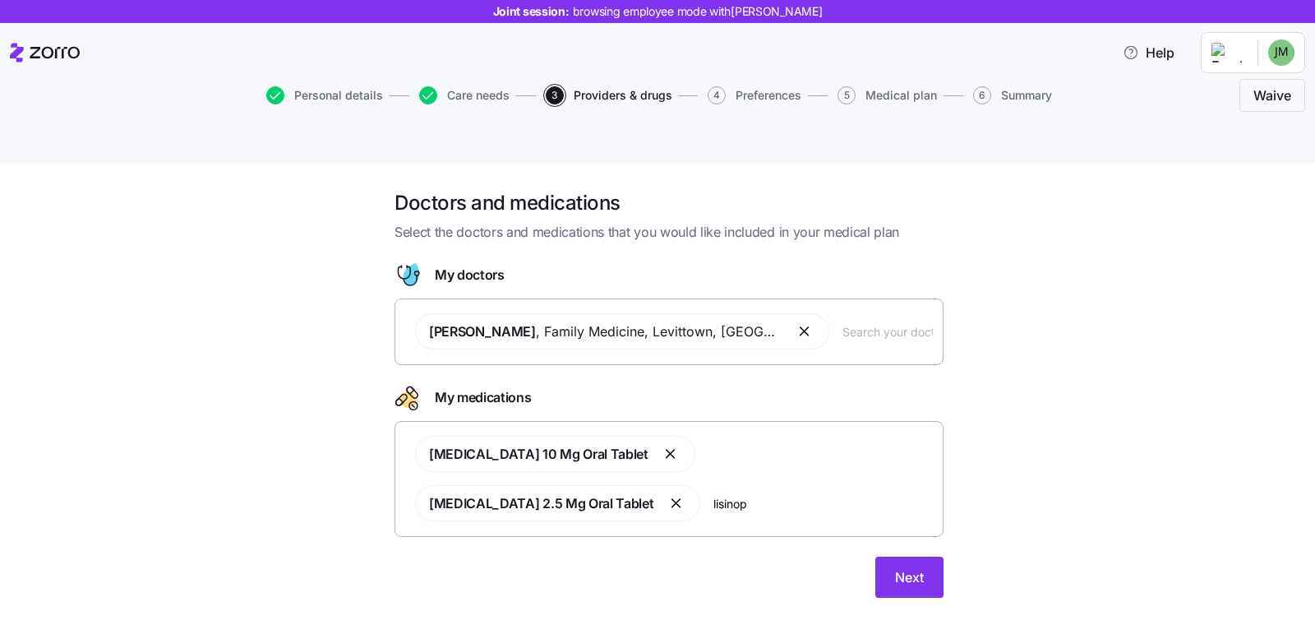
click at [1077, 424] on div "Doctors and medications Select the doctors and medications that you would like …" at bounding box center [669, 403] width 1246 height 427
click at [912, 556] on button "Next" at bounding box center [909, 576] width 68 height 41
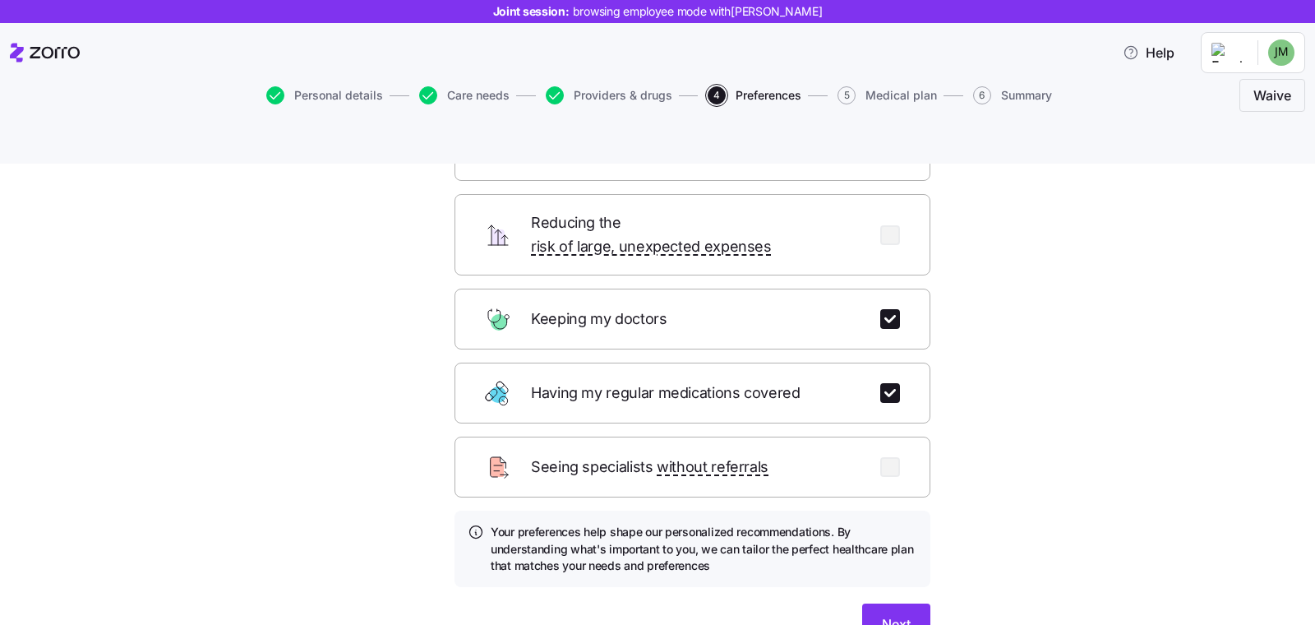
scroll to position [178, 0]
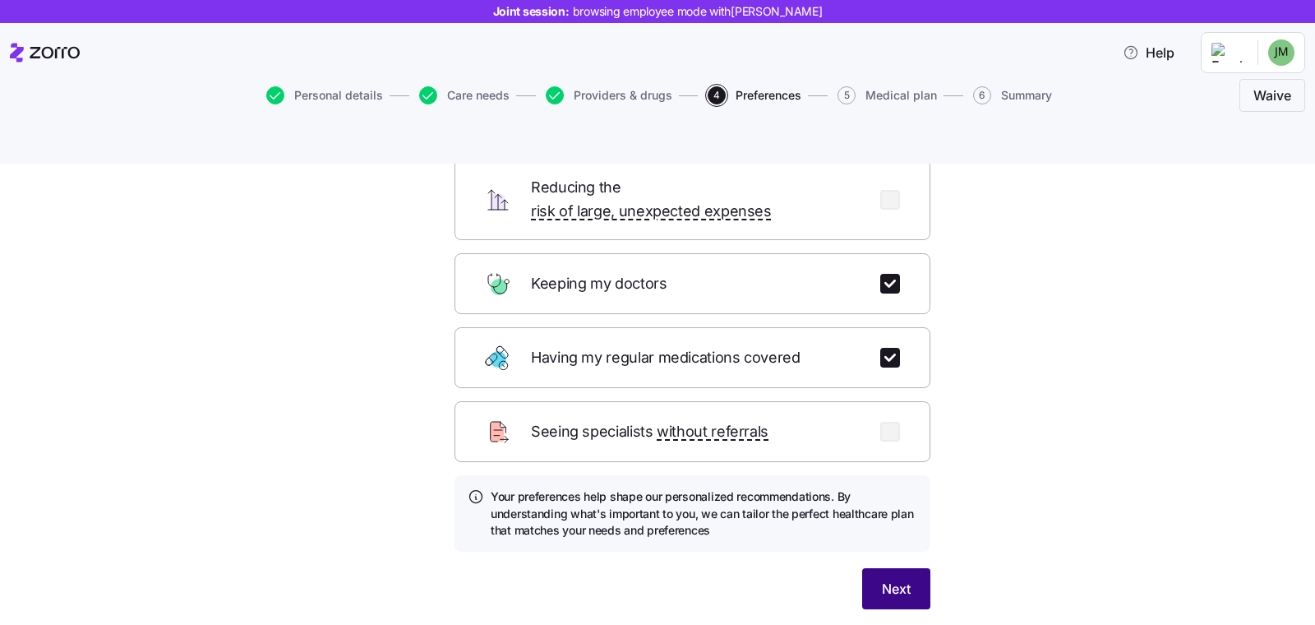
click at [891, 579] on span "Next" at bounding box center [896, 589] width 29 height 20
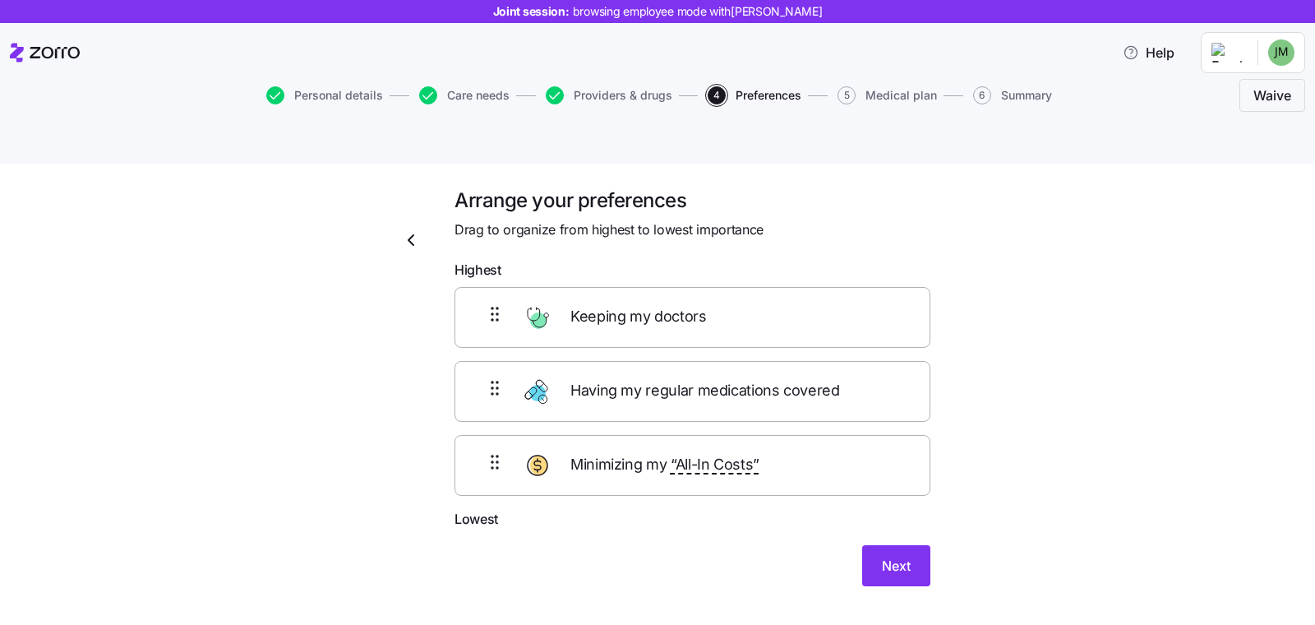
scroll to position [0, 0]
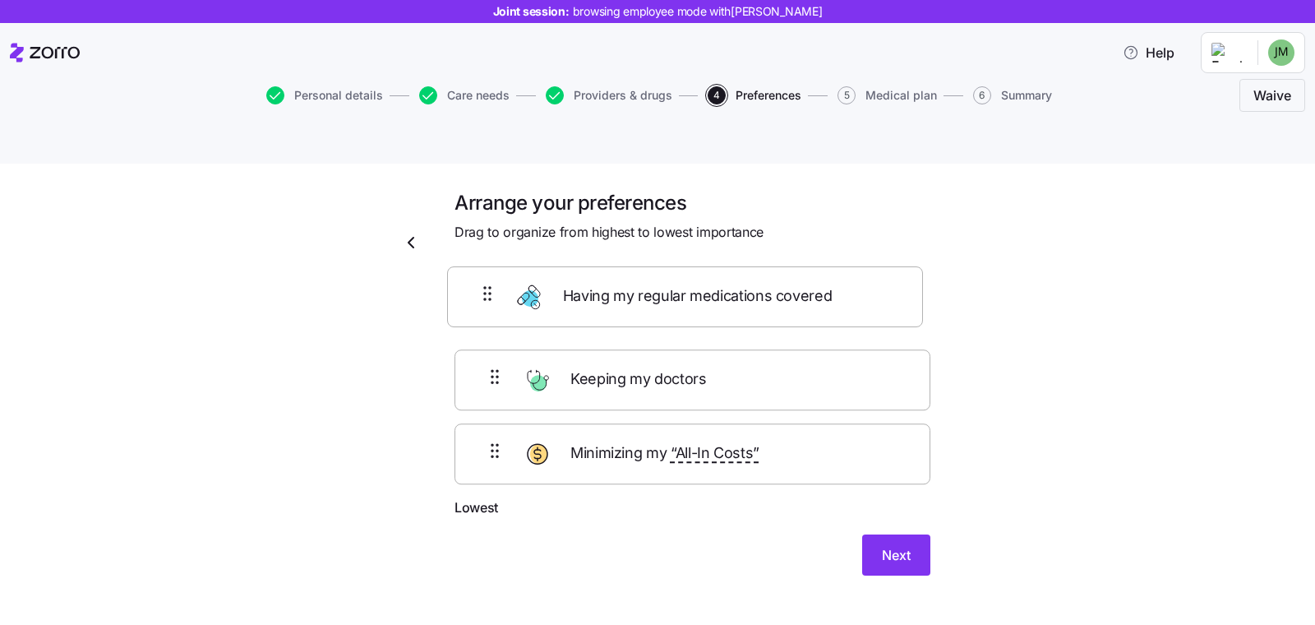
drag, startPoint x: 463, startPoint y: 351, endPoint x: 461, endPoint y: 290, distance: 60.8
click at [461, 290] on div "Keeping my doctors Having my regular medications covered Minimizing my “All-In …" at bounding box center [692, 393] width 476 height 208
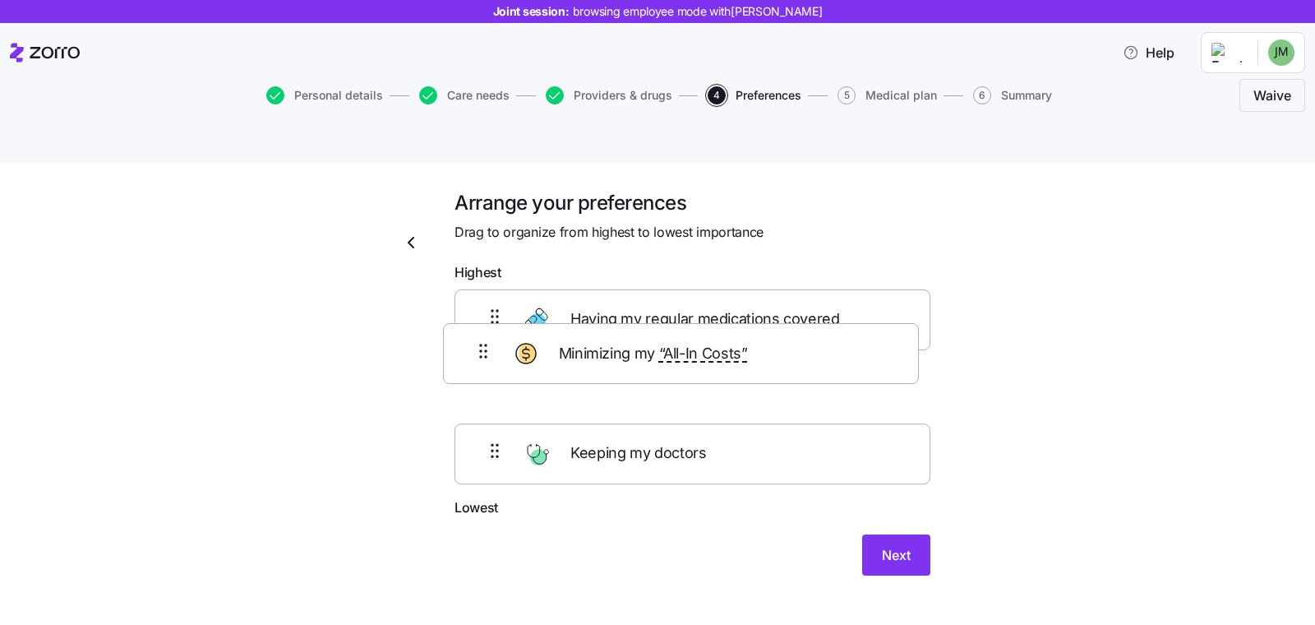
drag, startPoint x: 490, startPoint y: 411, endPoint x: 487, endPoint y: 331, distance: 79.8
click at [486, 333] on div "Having my regular medications covered Keeping my doctors Minimizing my “All-In …" at bounding box center [692, 393] width 476 height 208
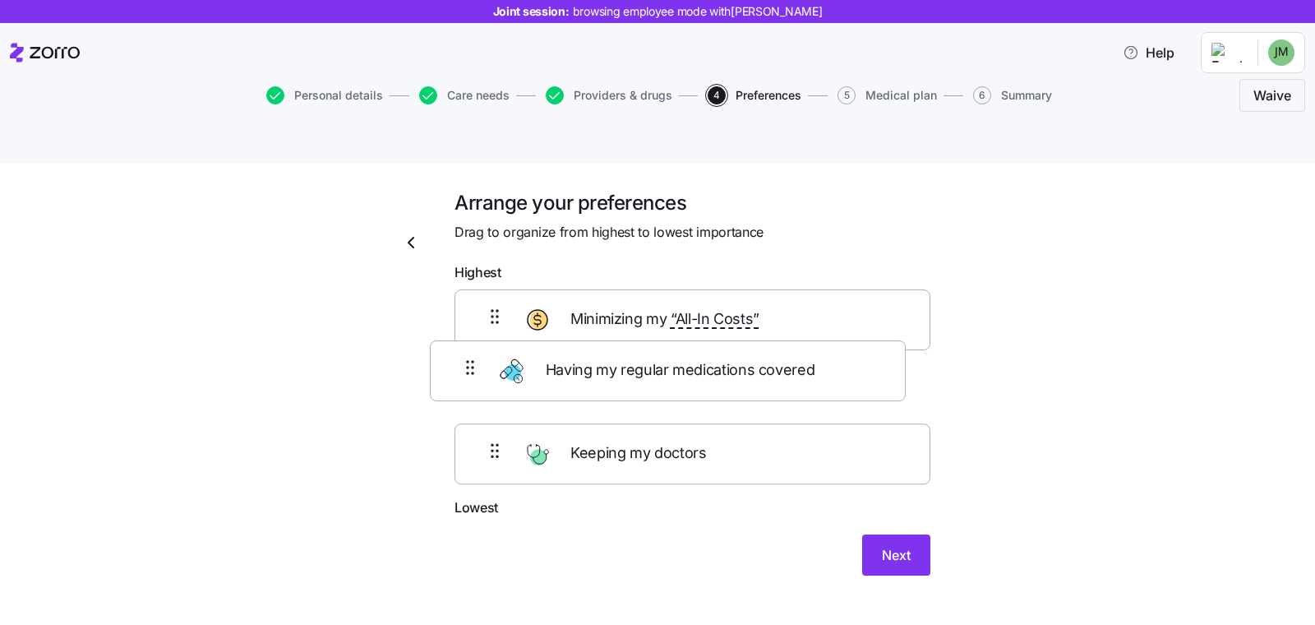
drag, startPoint x: 493, startPoint y: 288, endPoint x: 485, endPoint y: 403, distance: 115.3
click at [473, 383] on div "Having my regular medications covered Minimizing my “All-In Costs” Keeping my d…" at bounding box center [692, 393] width 476 height 208
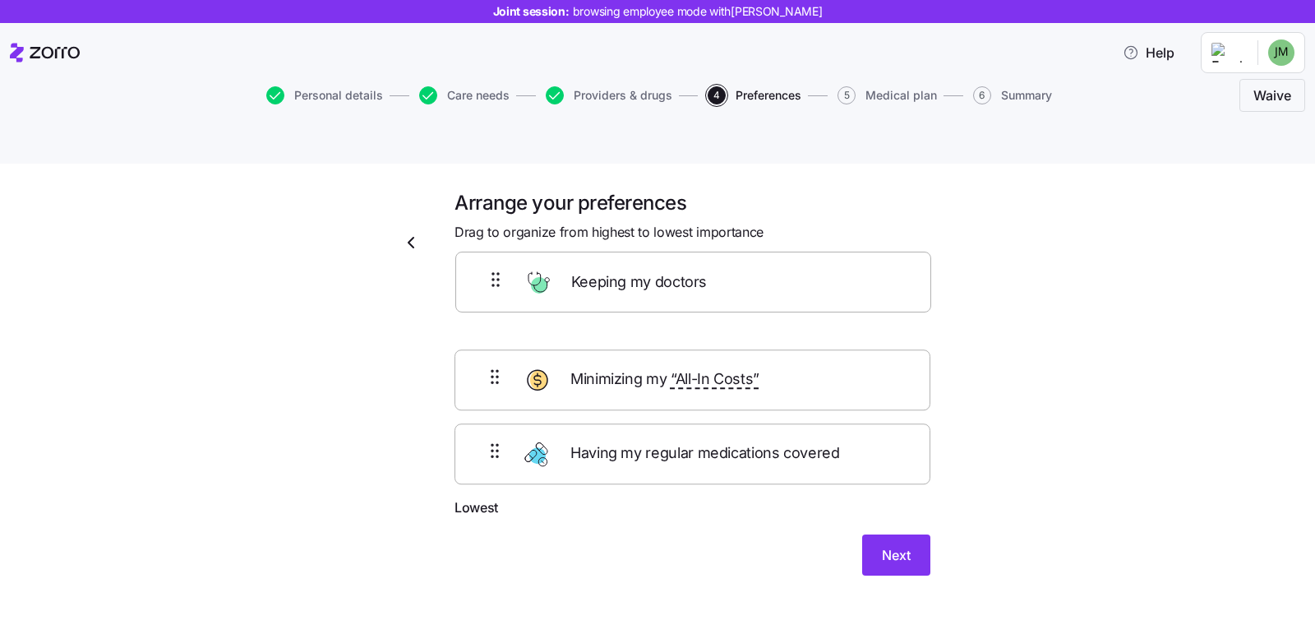
drag, startPoint x: 490, startPoint y: 431, endPoint x: 501, endPoint y: 284, distance: 147.6
click at [499, 289] on div "Minimizing my “All-In Costs” Having my regular medications covered Keeping my d…" at bounding box center [692, 393] width 476 height 208
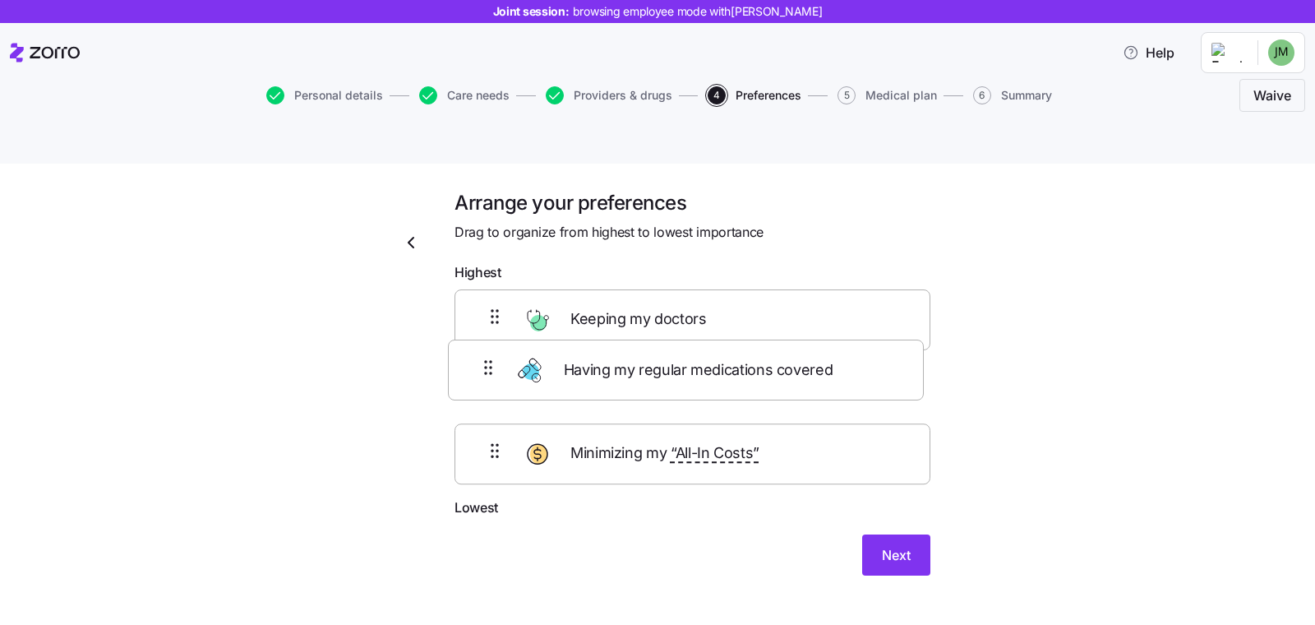
drag, startPoint x: 499, startPoint y: 330, endPoint x: 500, endPoint y: 351, distance: 21.4
click at [500, 351] on div "Keeping my doctors Having my regular medications covered Minimizing my “All-In …" at bounding box center [692, 393] width 476 height 208
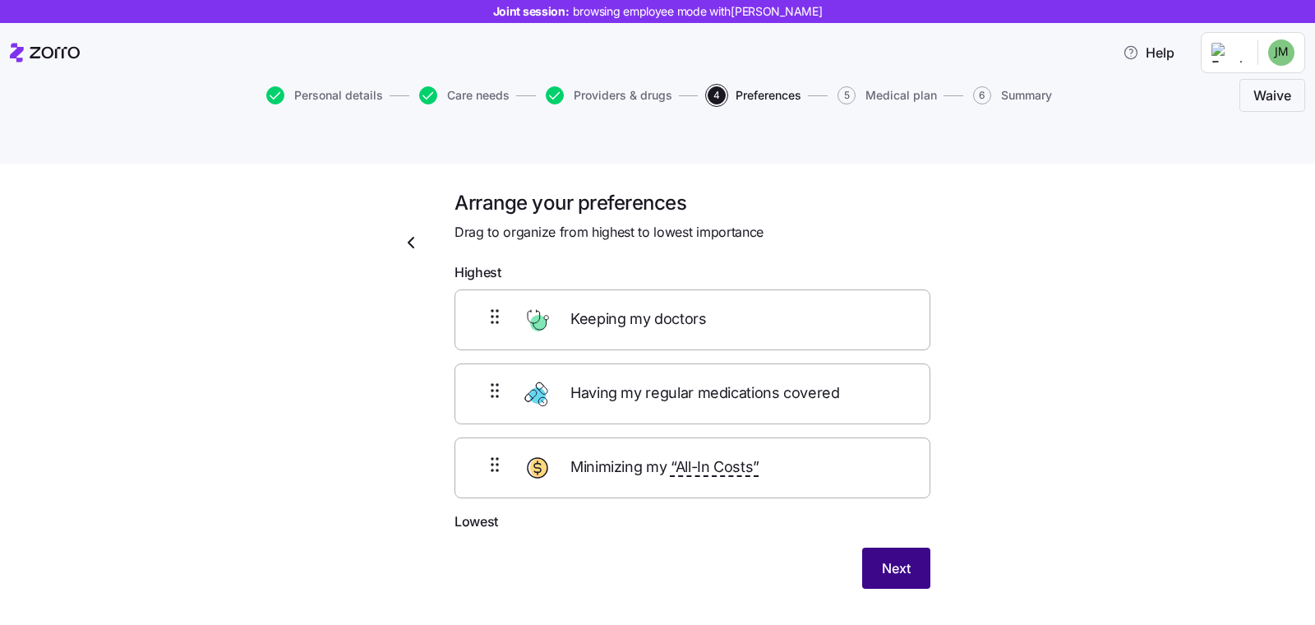
click at [883, 558] on span "Next" at bounding box center [896, 568] width 29 height 20
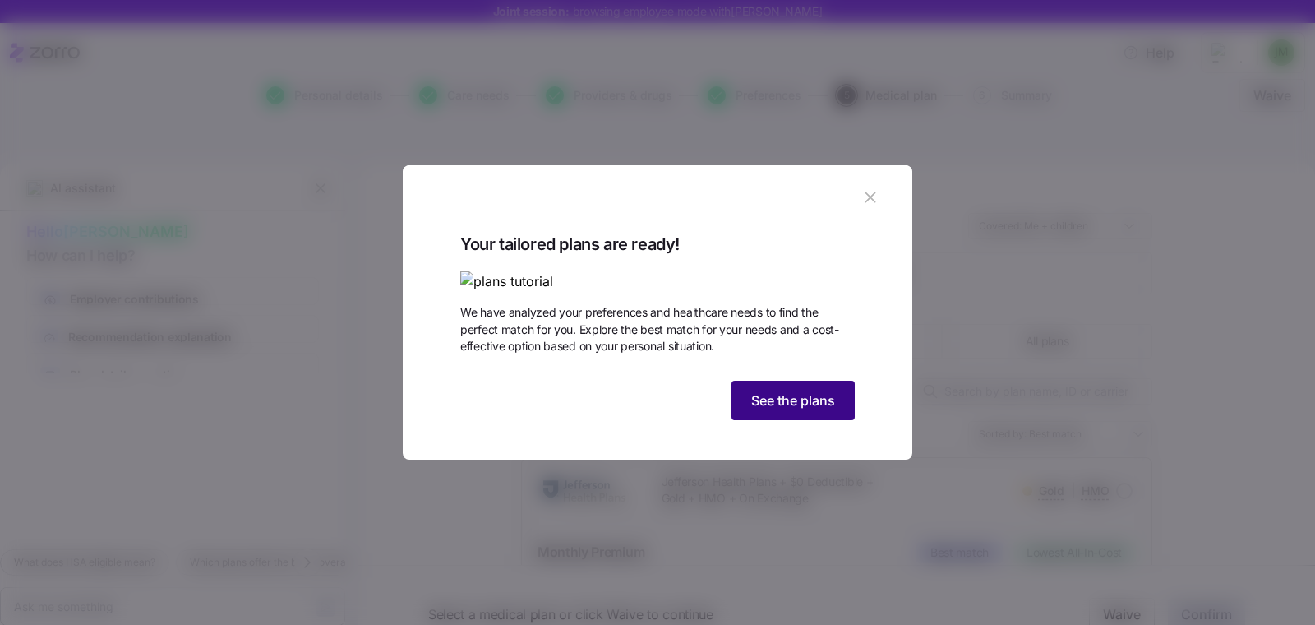
click at [804, 410] on span "See the plans" at bounding box center [793, 400] width 84 height 20
type textarea "x"
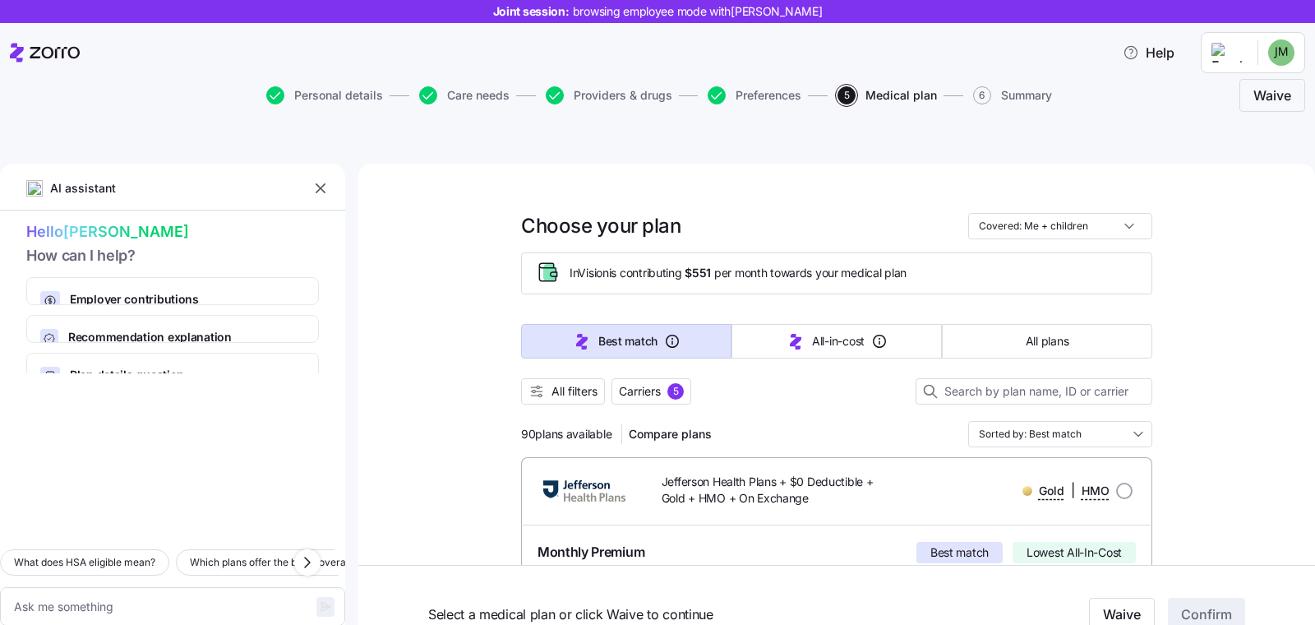
click at [312, 180] on icon "button" at bounding box center [320, 188] width 16 height 16
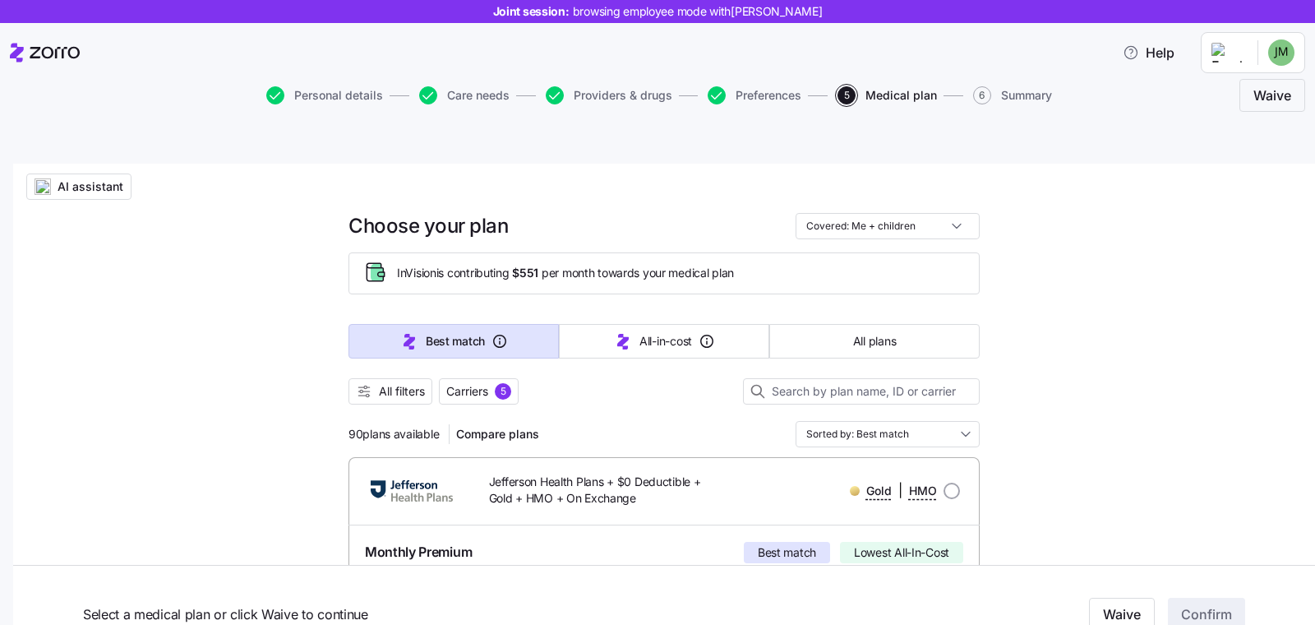
scroll to position [34, 0]
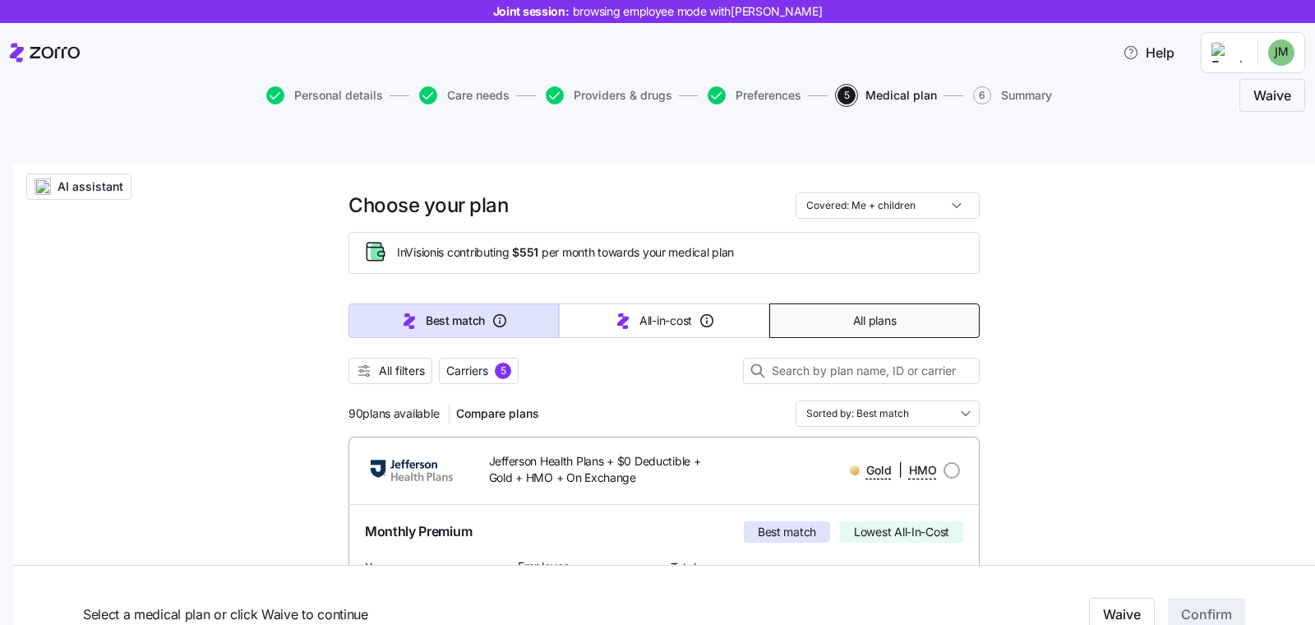
click at [850, 303] on button "All plans" at bounding box center [874, 320] width 210 height 35
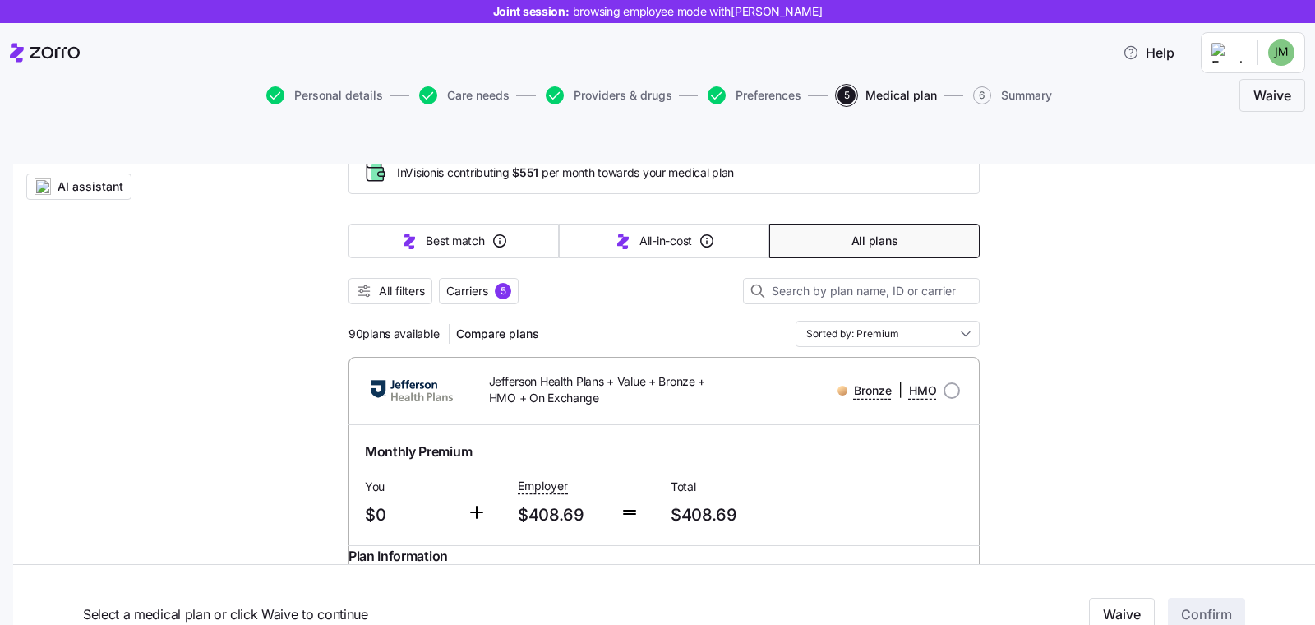
scroll to position [132, 0]
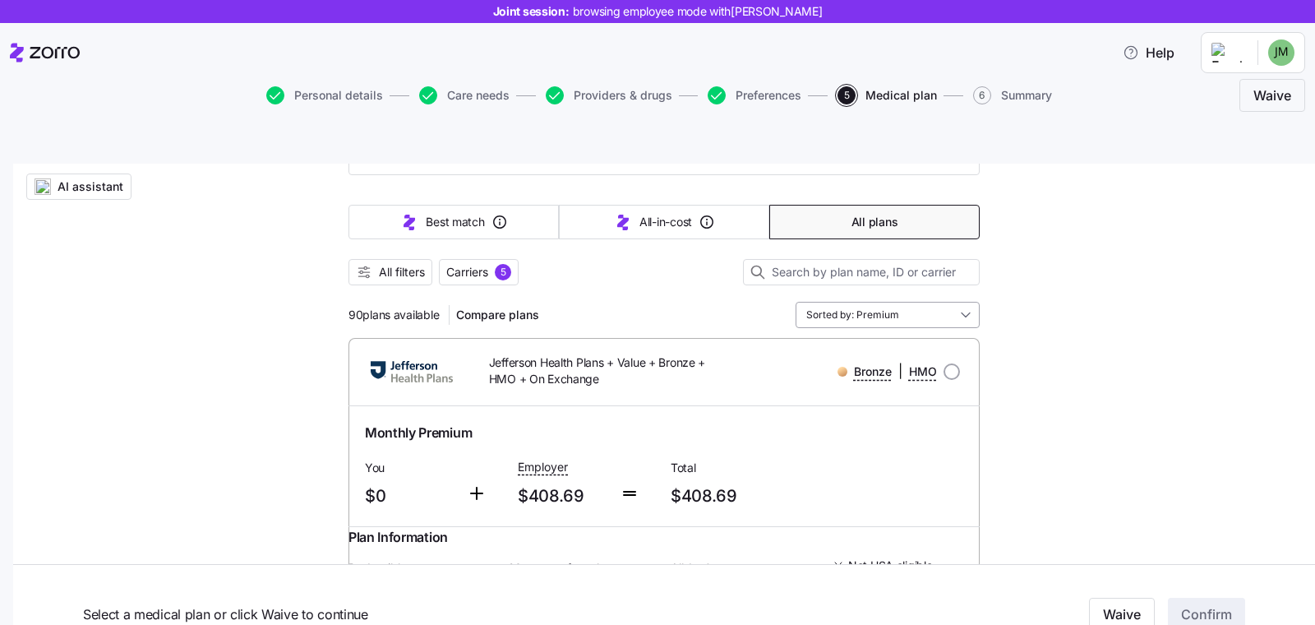
click at [839, 302] on input "Sorted by: Premium" at bounding box center [888, 315] width 184 height 26
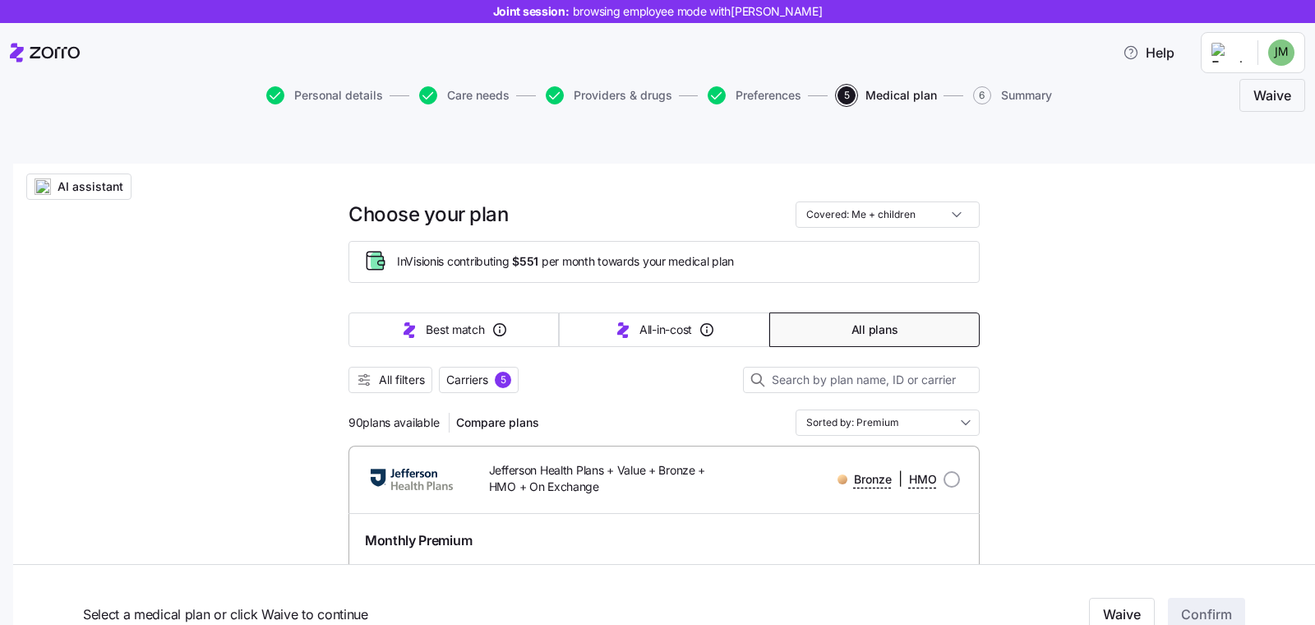
scroll to position [17, 0]
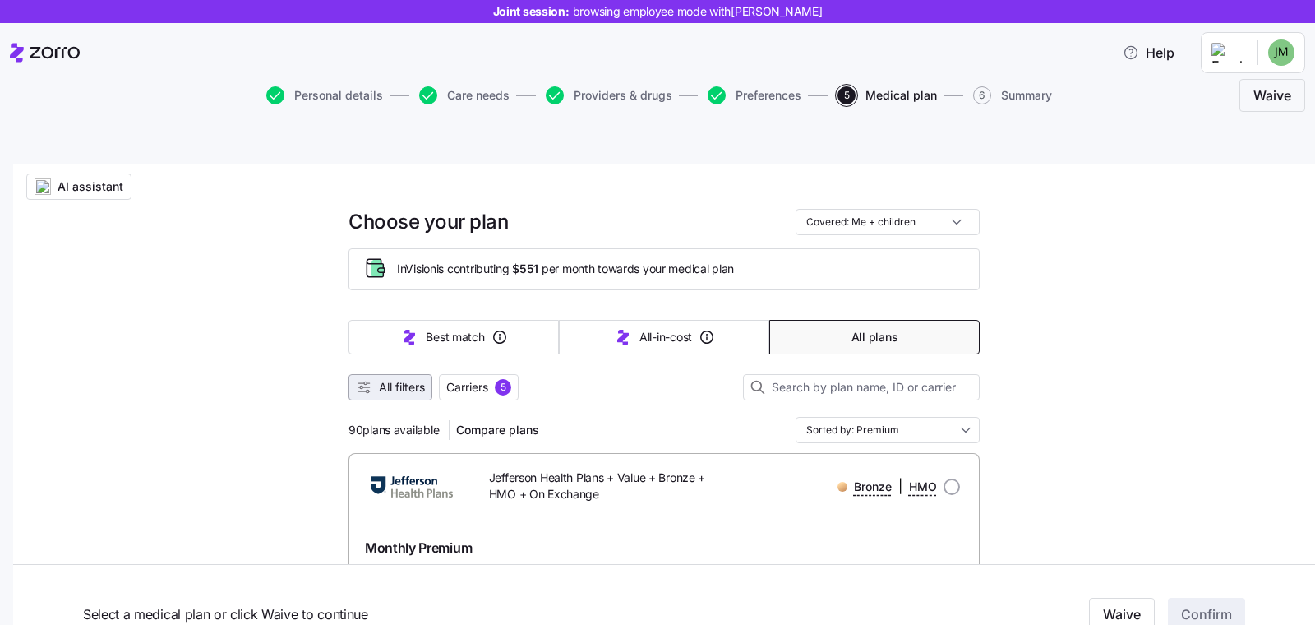
click at [379, 379] on span "All filters" at bounding box center [402, 387] width 46 height 16
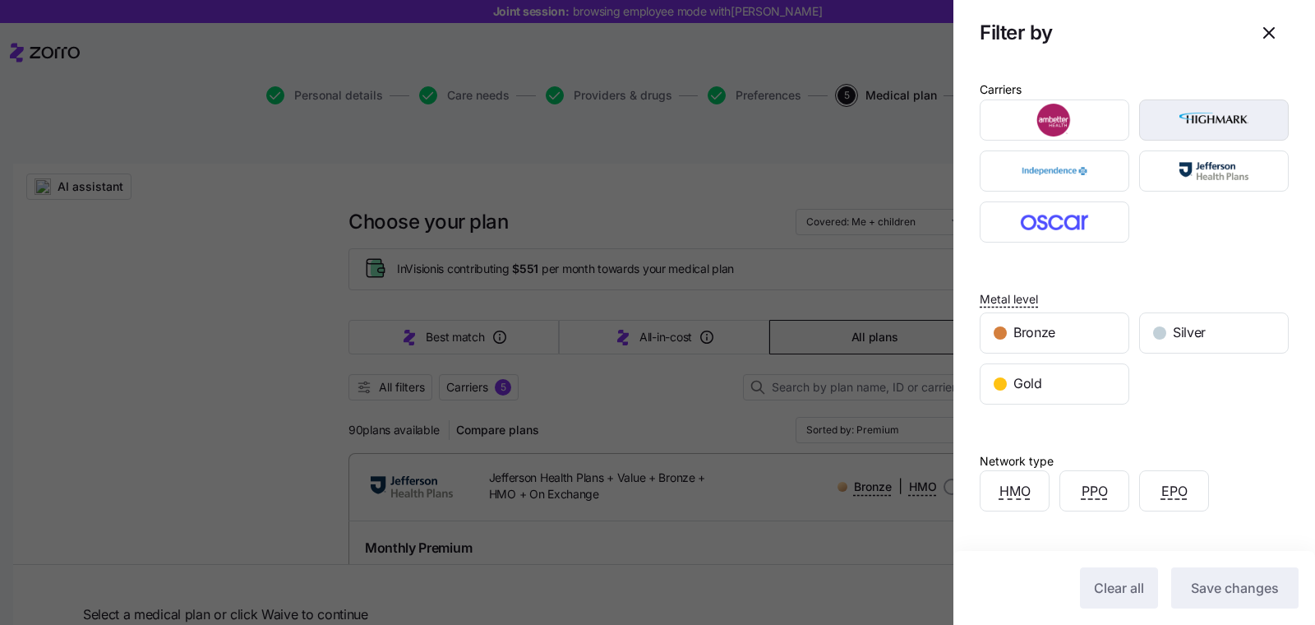
click at [1198, 124] on img "button" at bounding box center [1214, 120] width 121 height 33
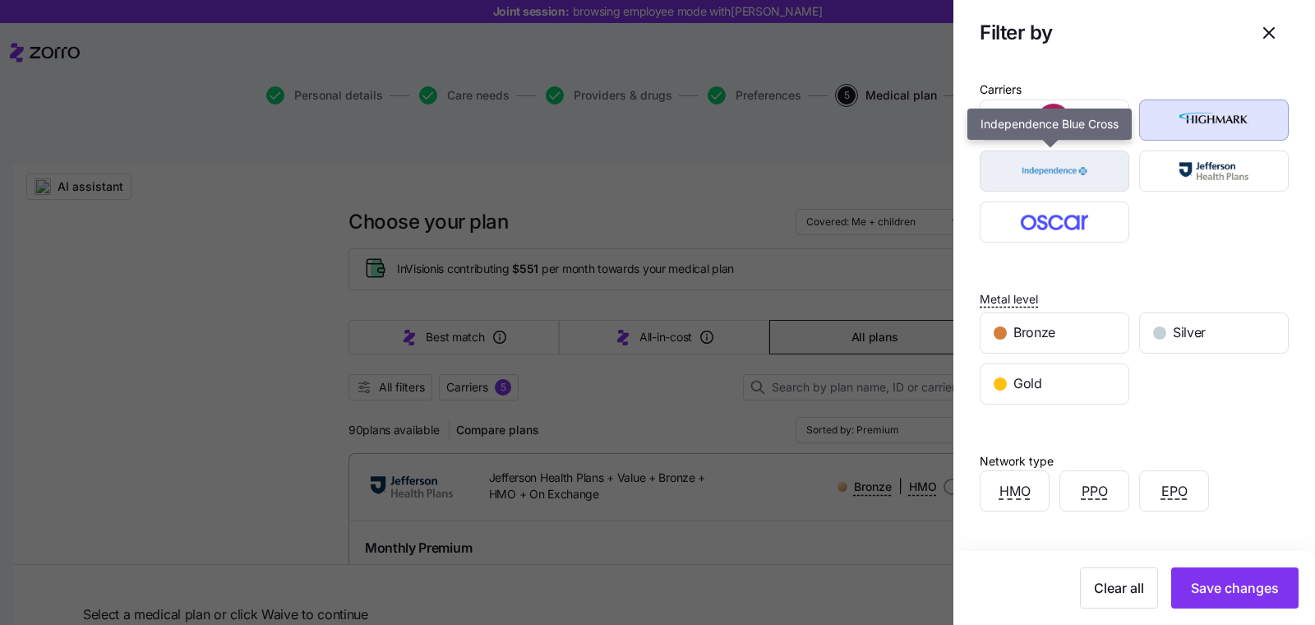
click at [1102, 163] on img "button" at bounding box center [1054, 171] width 121 height 33
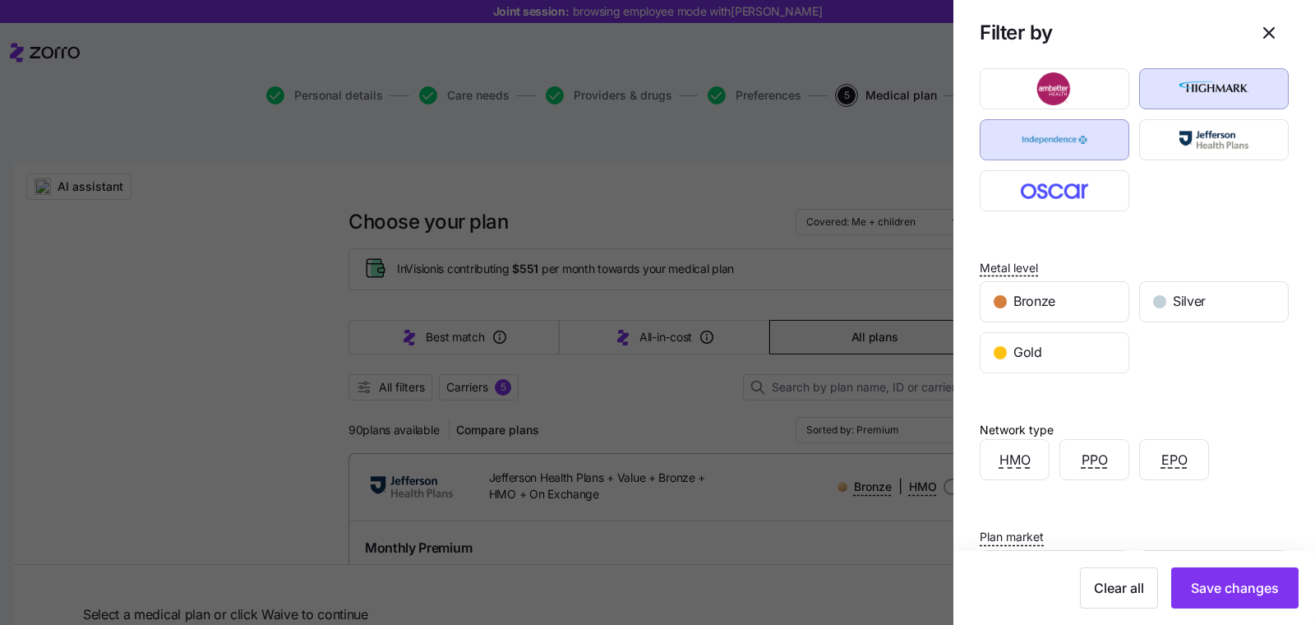
scroll to position [254, 0]
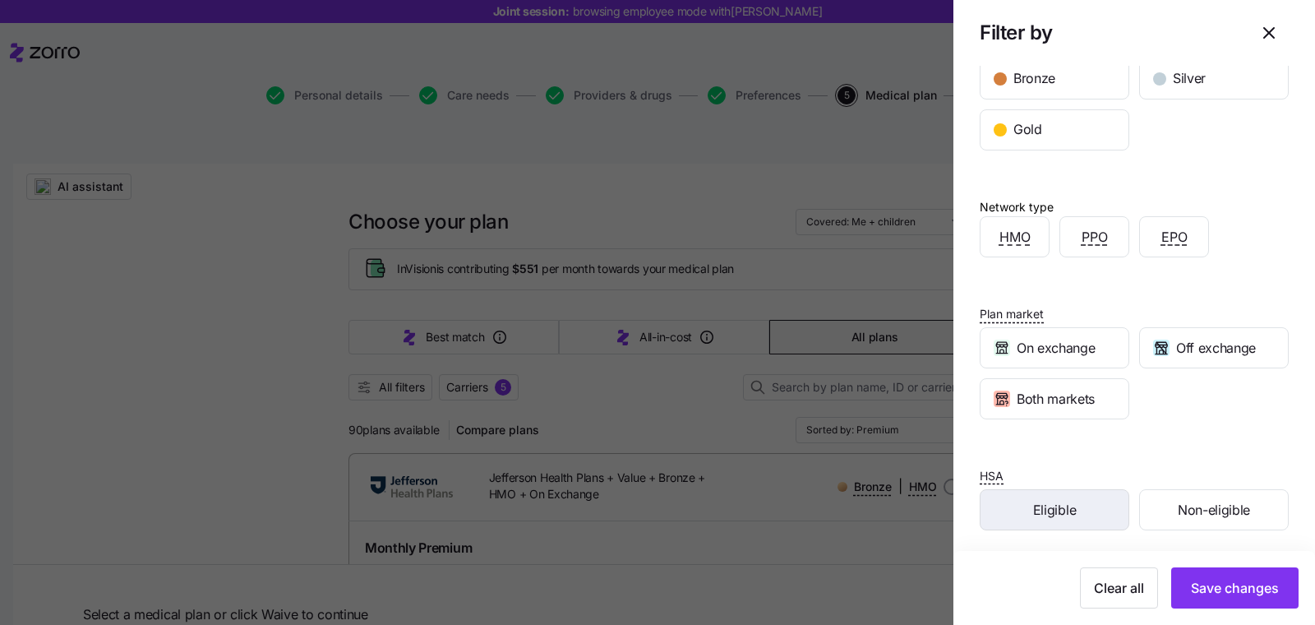
click at [1049, 501] on span "Eligible" at bounding box center [1054, 510] width 43 height 21
drag, startPoint x: 1184, startPoint y: 570, endPoint x: 980, endPoint y: 556, distance: 205.1
click at [1184, 570] on button "Save changes" at bounding box center [1234, 587] width 127 height 41
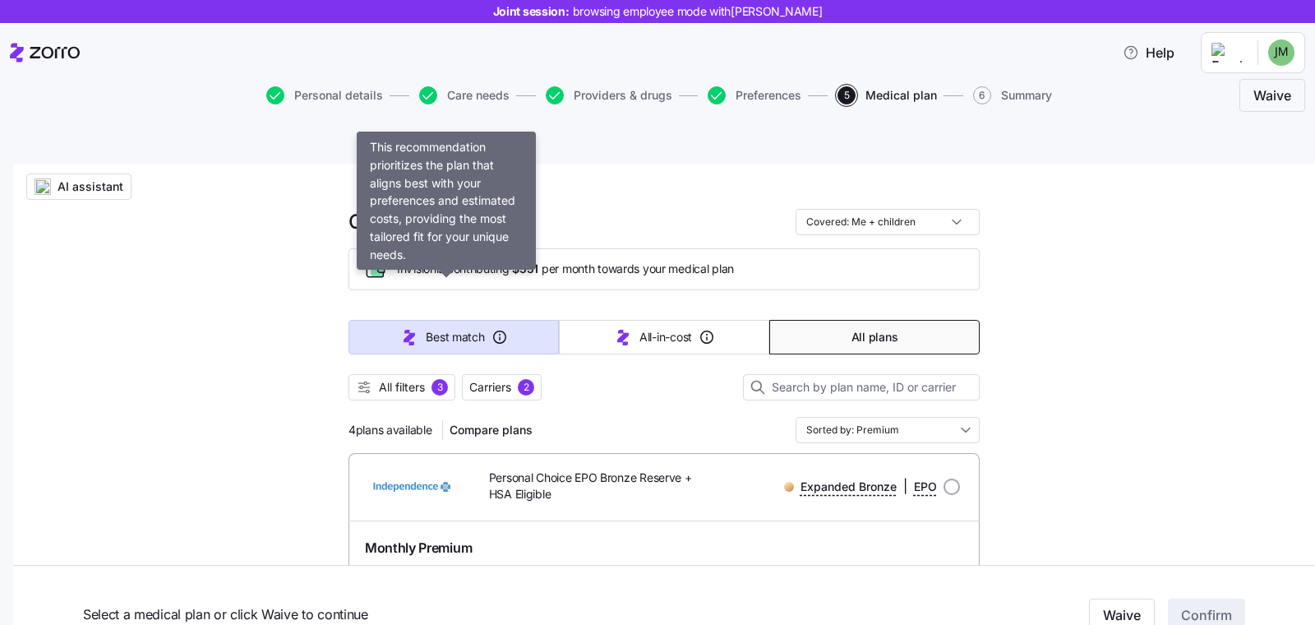
click at [368, 320] on button "Best match" at bounding box center [453, 337] width 210 height 35
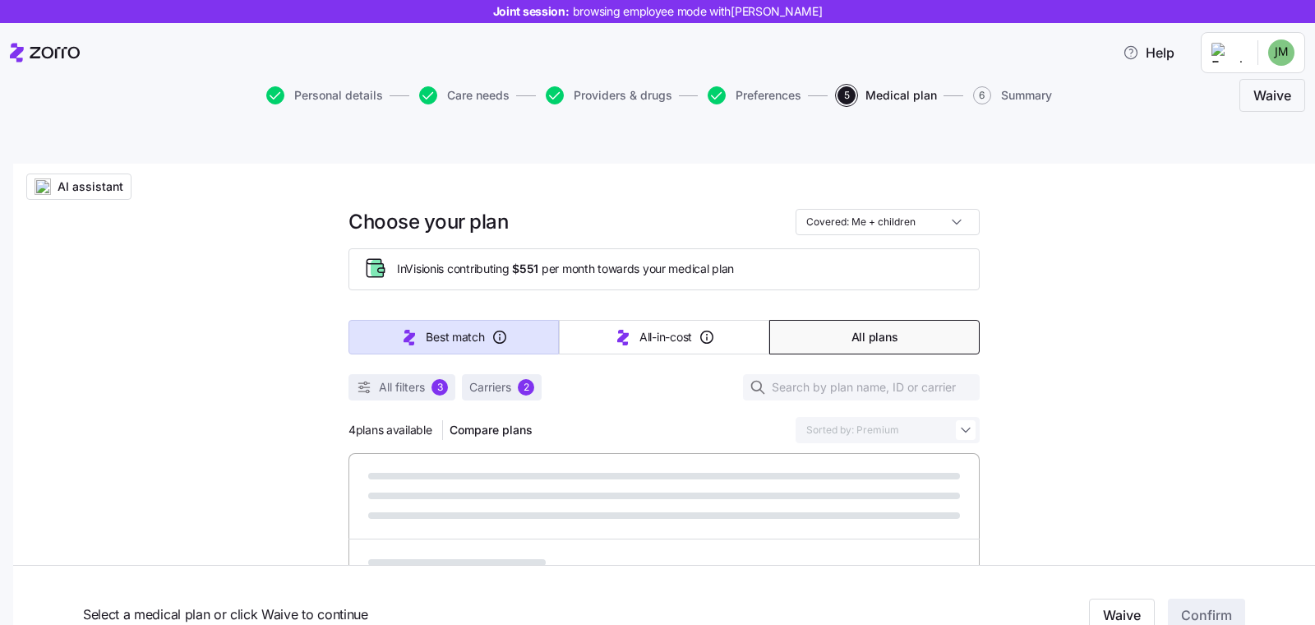
type input "Sorted by: Best match"
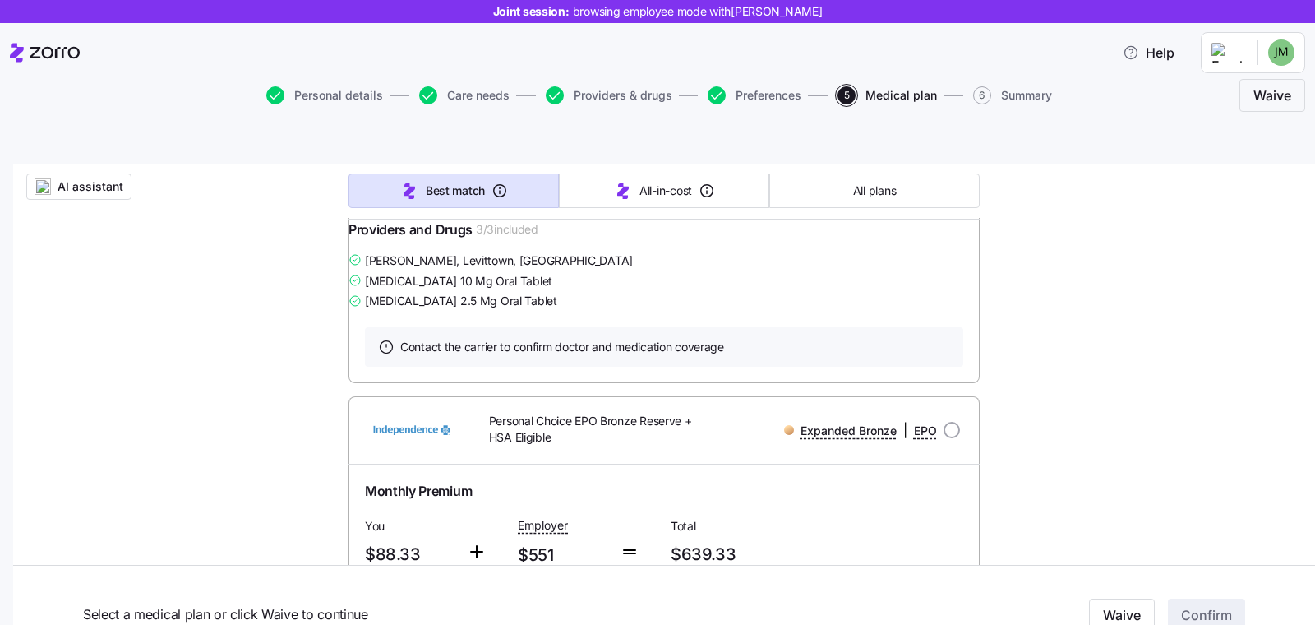
scroll to position [0, 0]
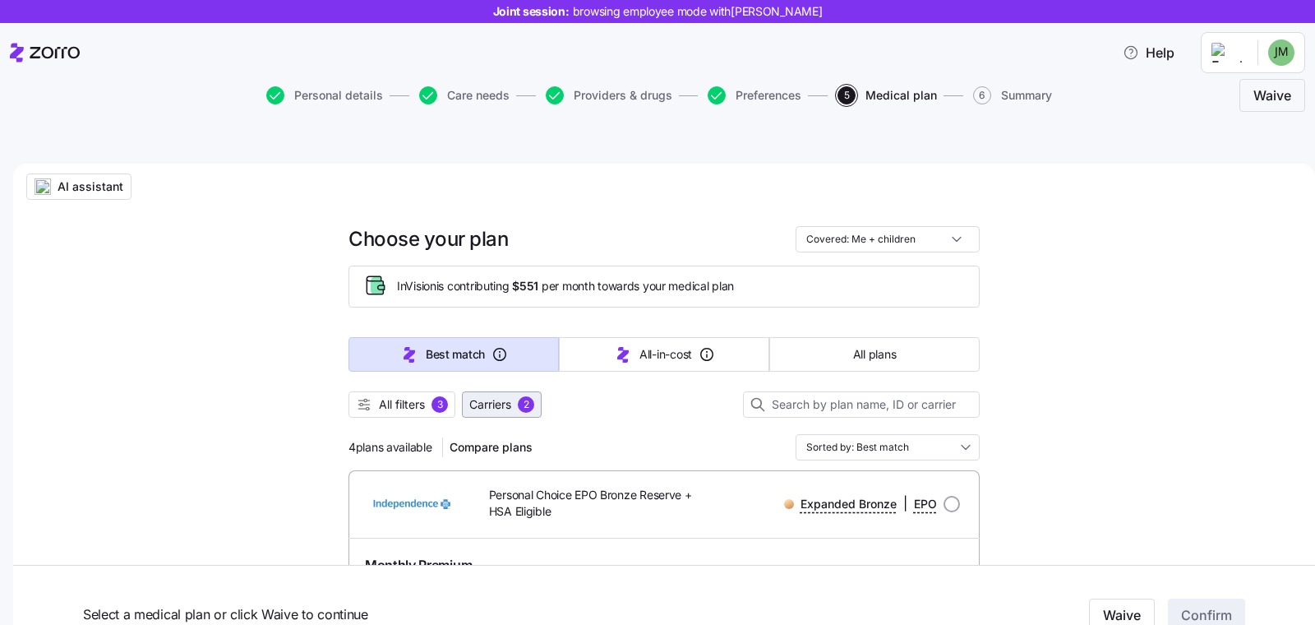
click at [489, 396] on span "Carriers" at bounding box center [490, 404] width 42 height 16
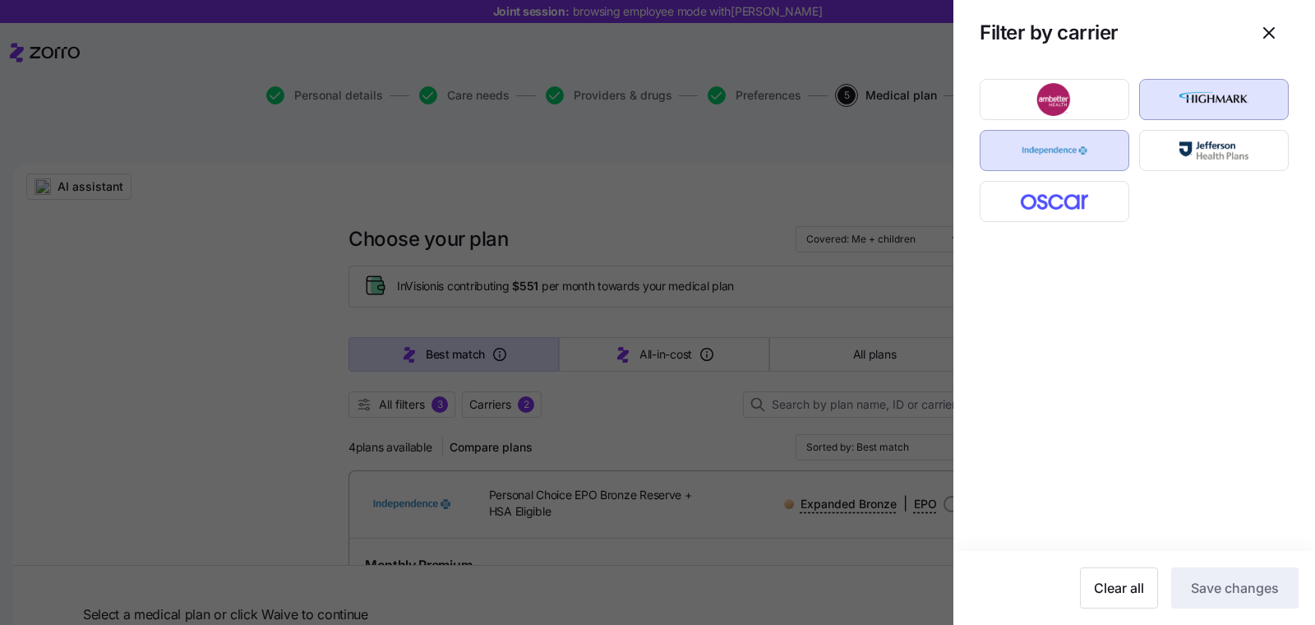
click at [426, 372] on div at bounding box center [657, 312] width 1315 height 625
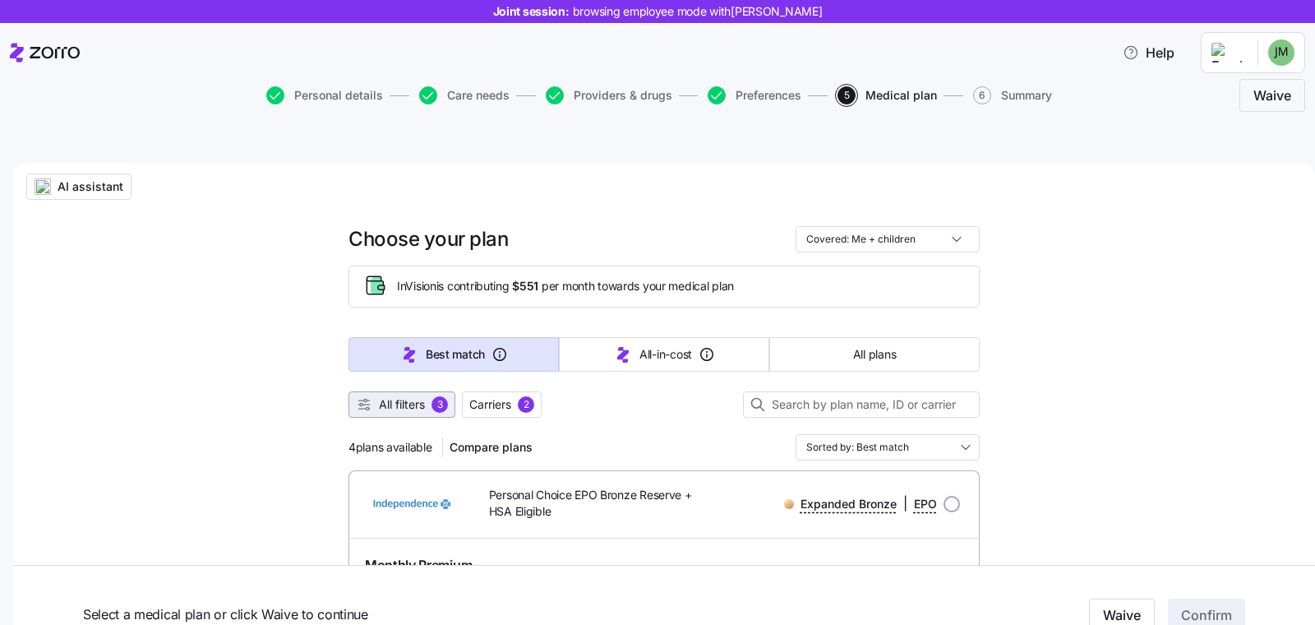
click at [412, 391] on button "All filters 3" at bounding box center [401, 404] width 107 height 26
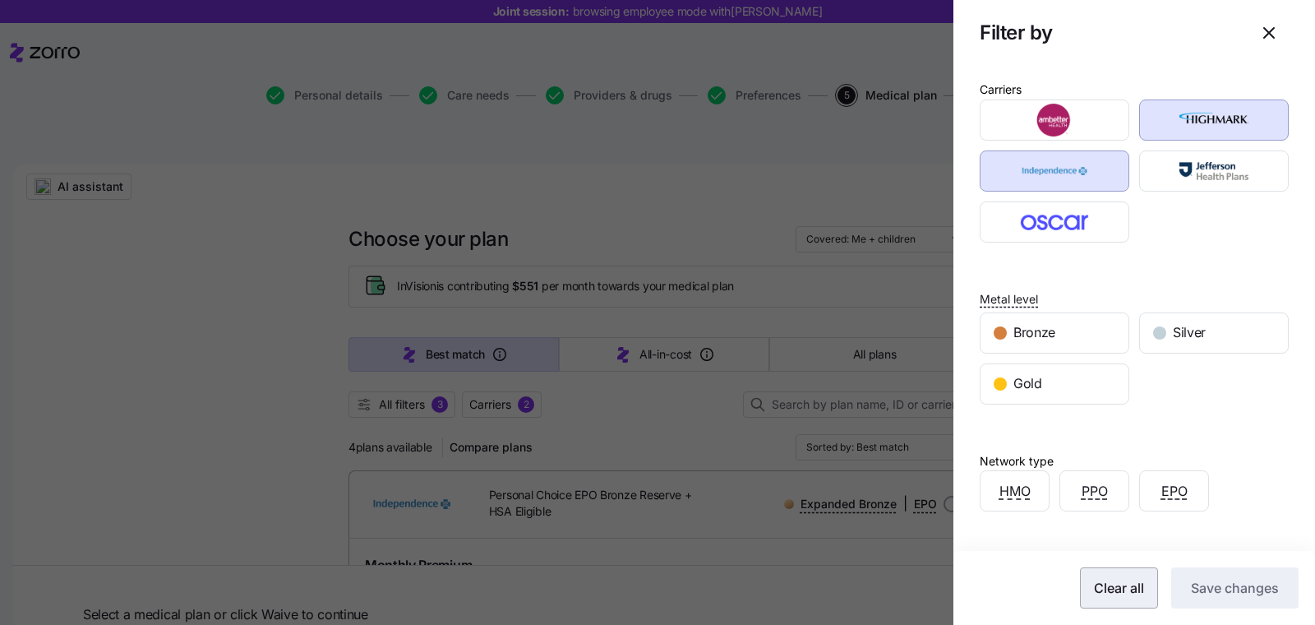
click at [1105, 569] on button "Clear all" at bounding box center [1119, 587] width 78 height 41
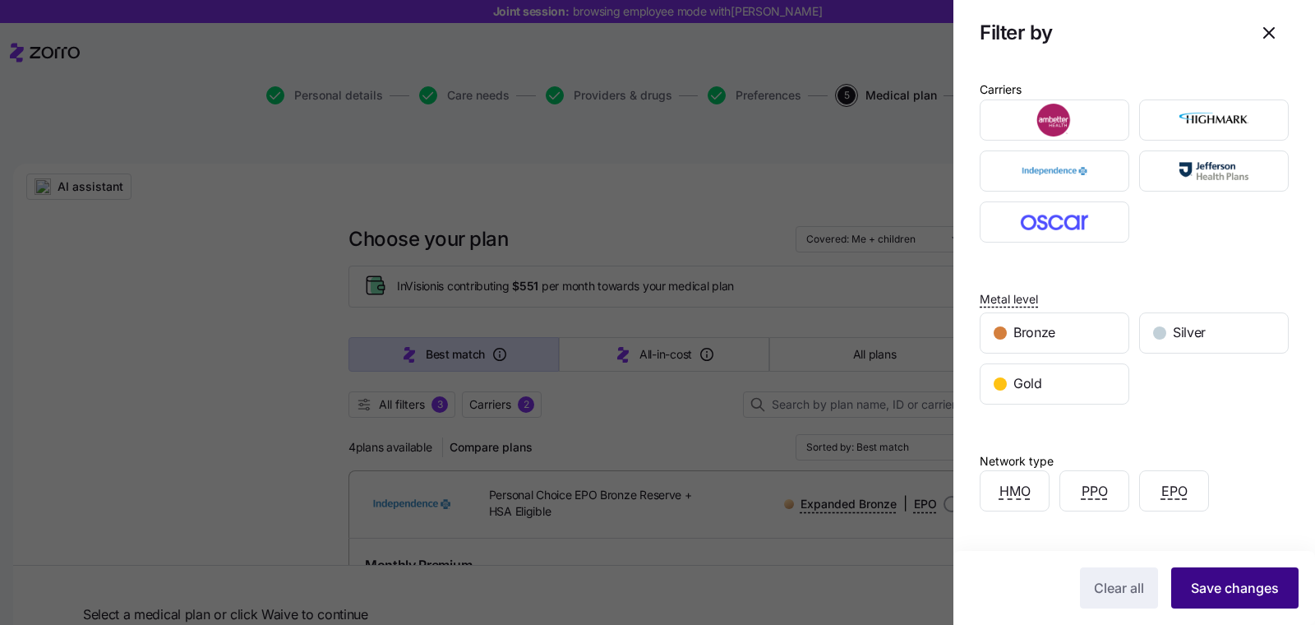
click at [1195, 586] on span "Save changes" at bounding box center [1235, 588] width 88 height 20
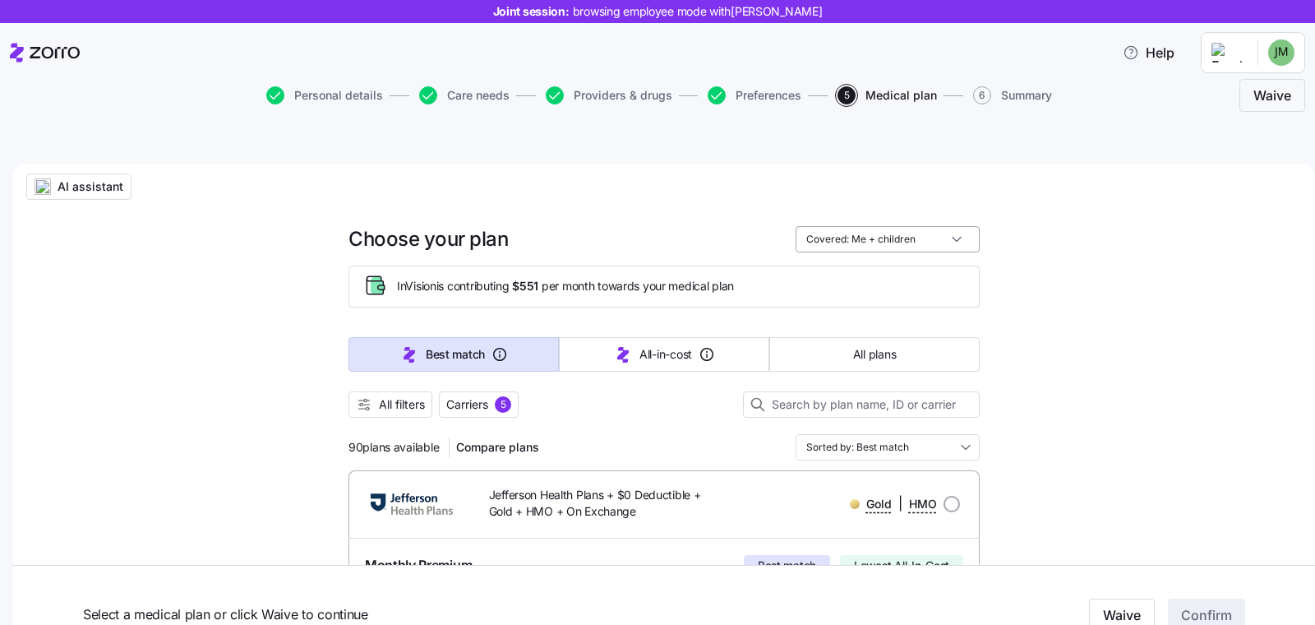
click at [870, 226] on input "Covered: Me + children" at bounding box center [888, 239] width 184 height 26
click at [874, 240] on div "Just me" at bounding box center [880, 241] width 171 height 28
type input "Covered: Just me"
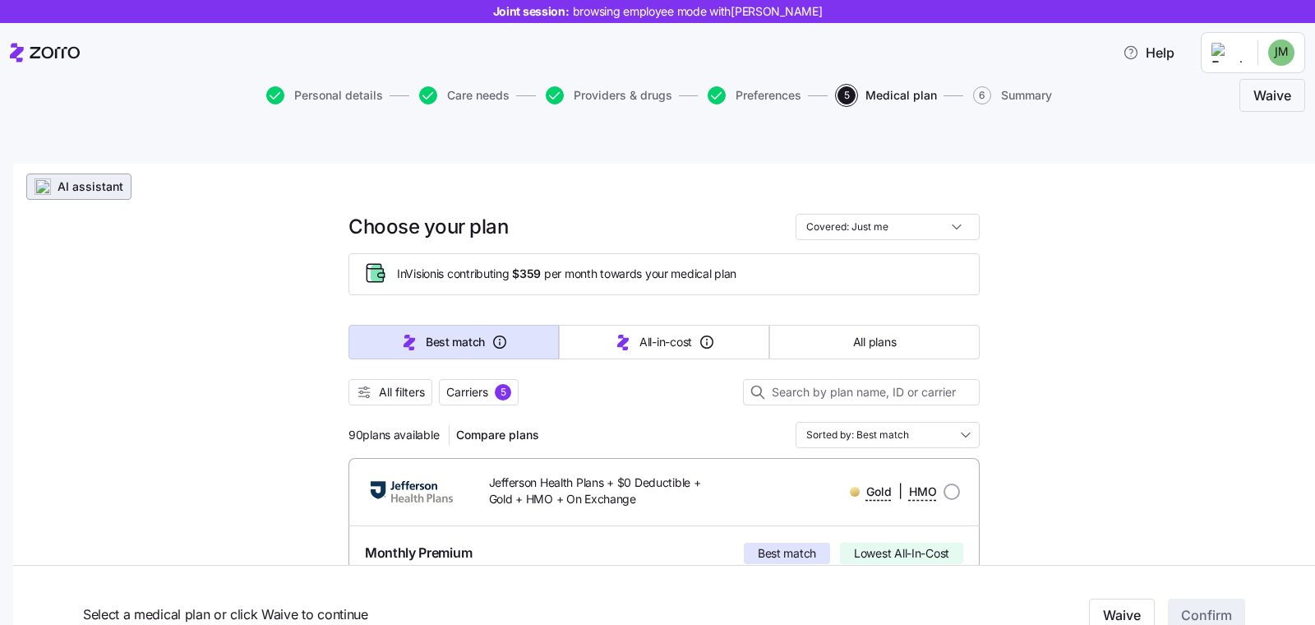
scroll to position [12, 0]
click at [116, 173] on button "AI assistant" at bounding box center [78, 186] width 105 height 26
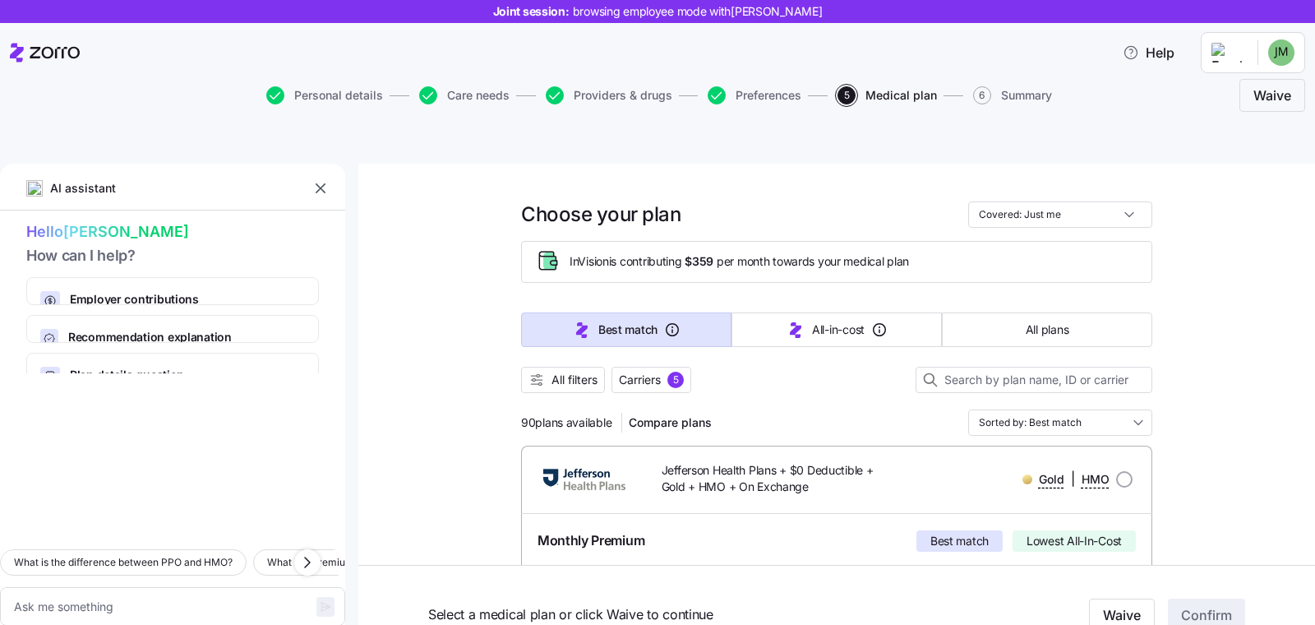
type textarea "x"
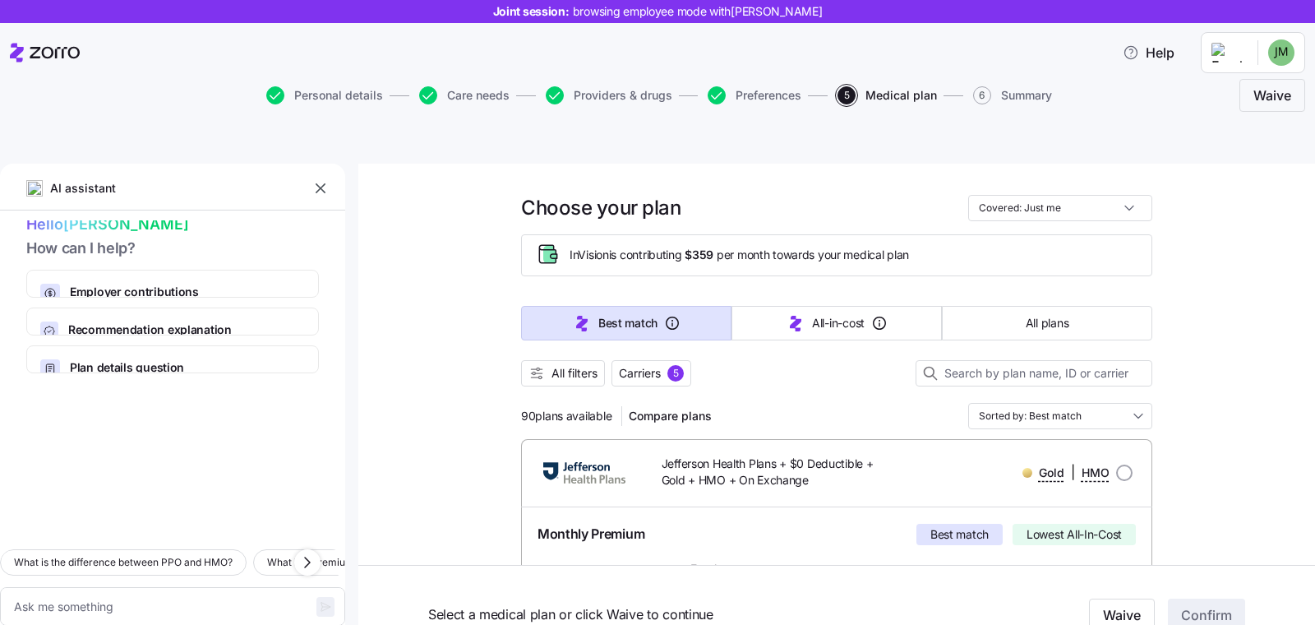
scroll to position [30, 0]
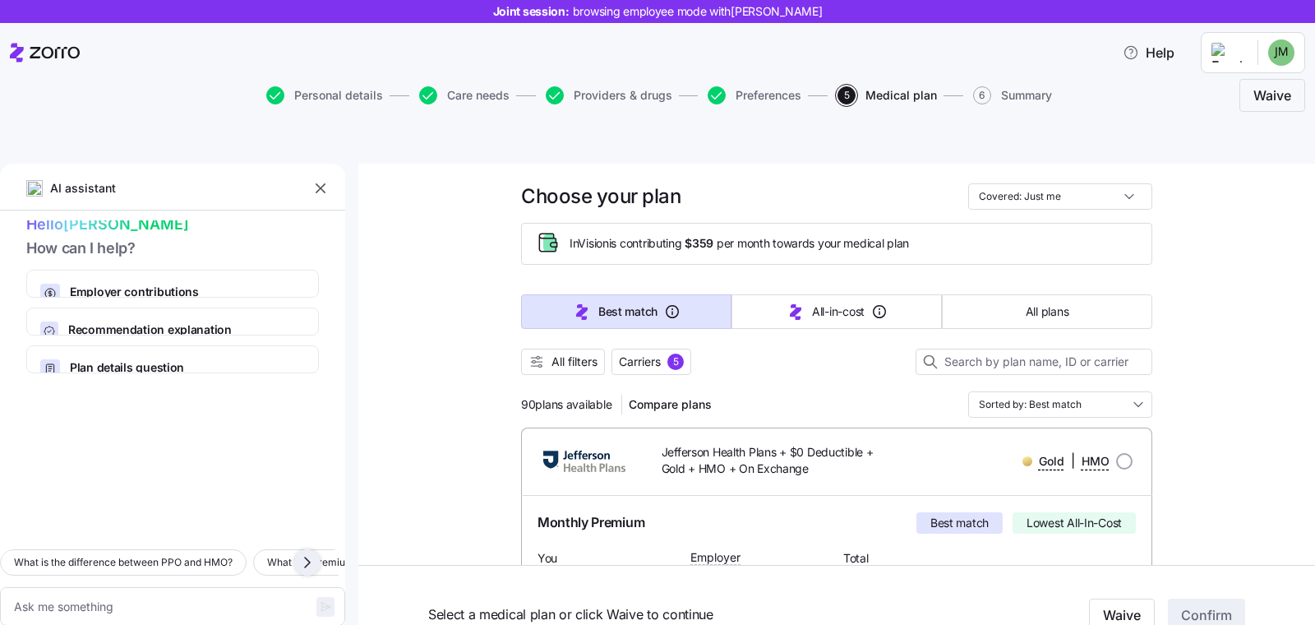
click at [297, 552] on icon "button" at bounding box center [307, 562] width 20 height 20
click at [314, 552] on icon "button" at bounding box center [307, 562] width 20 height 20
click at [299, 552] on icon "button" at bounding box center [307, 562] width 20 height 20
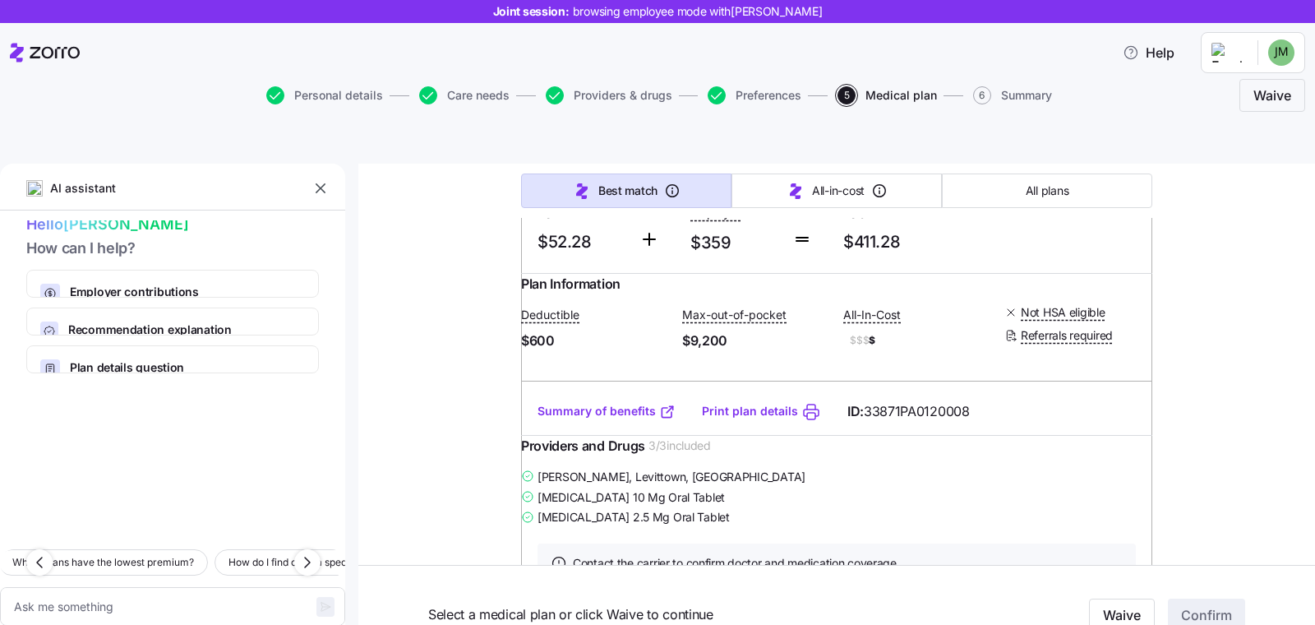
scroll to position [1453, 0]
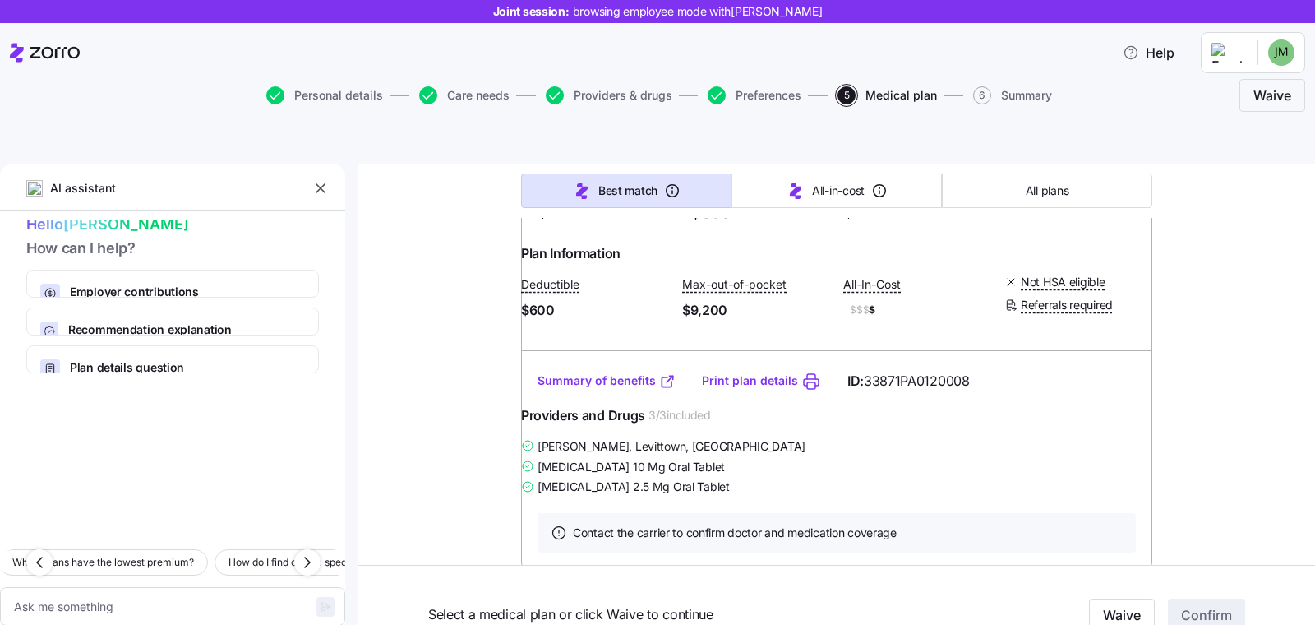
click at [570, 389] on link "Summary of benefits" at bounding box center [606, 380] width 138 height 16
